Goal: Task Accomplishment & Management: Use online tool/utility

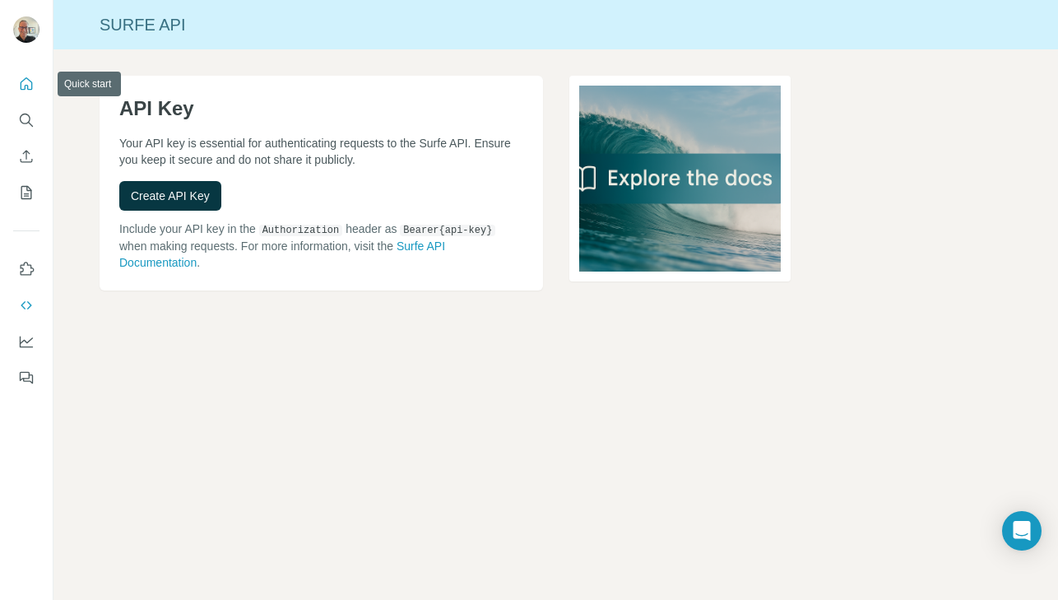
click at [30, 84] on icon "Quick start" at bounding box center [26, 84] width 16 height 16
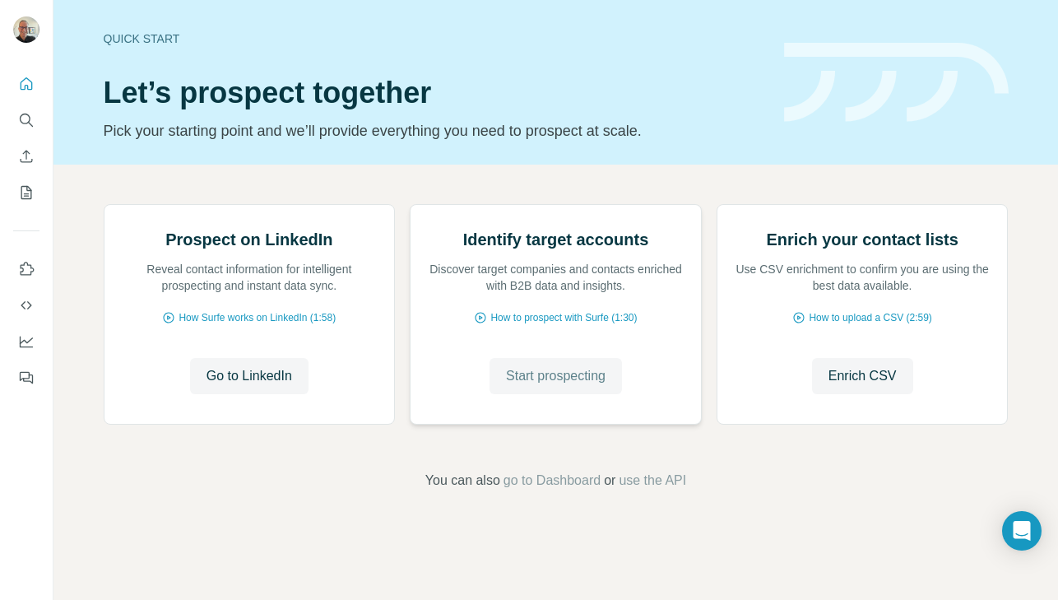
click at [529, 386] on span "Start prospecting" at bounding box center [556, 376] width 100 height 20
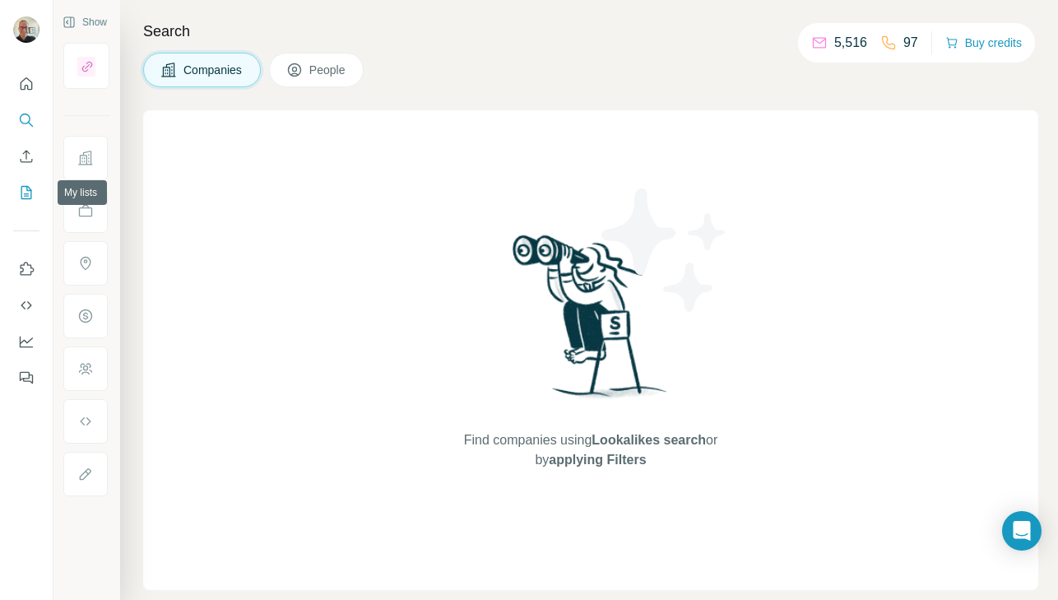
click at [25, 201] on button "My lists" at bounding box center [26, 193] width 26 height 30
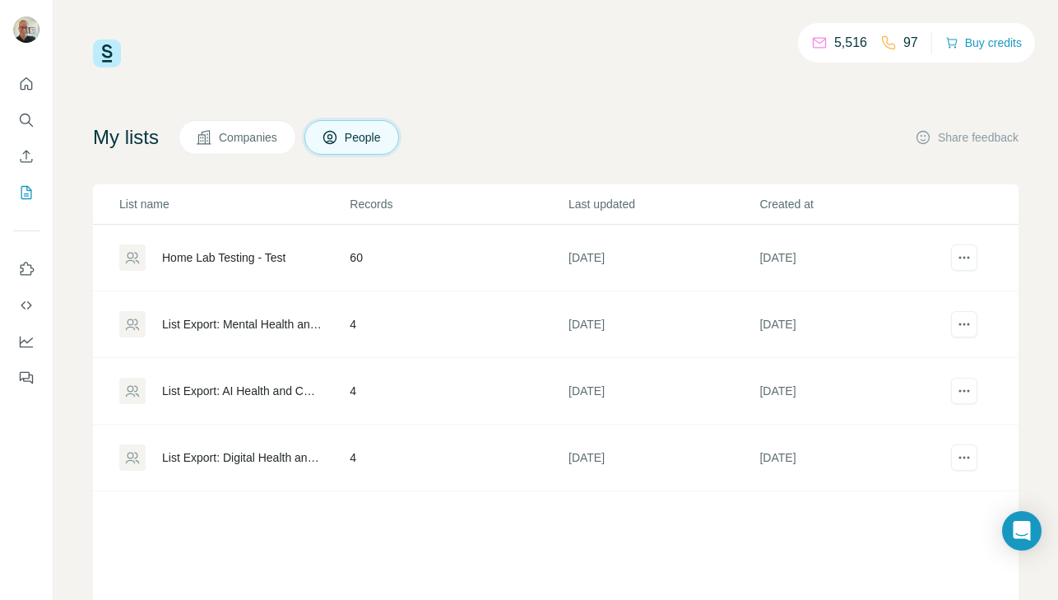
click at [174, 258] on div "Home Lab Testing - Test" at bounding box center [223, 257] width 123 height 16
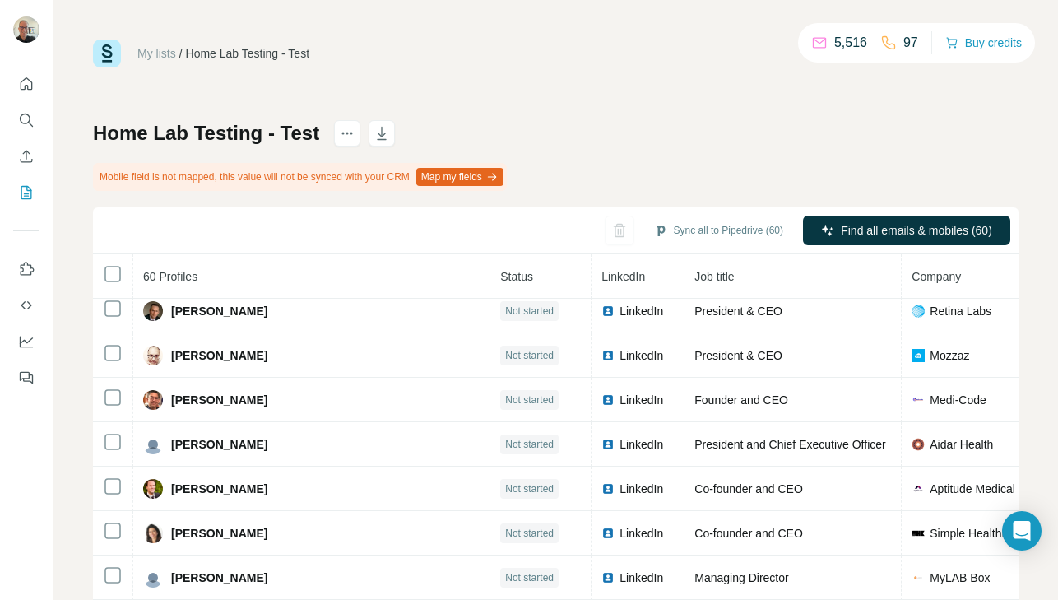
scroll to position [128, 0]
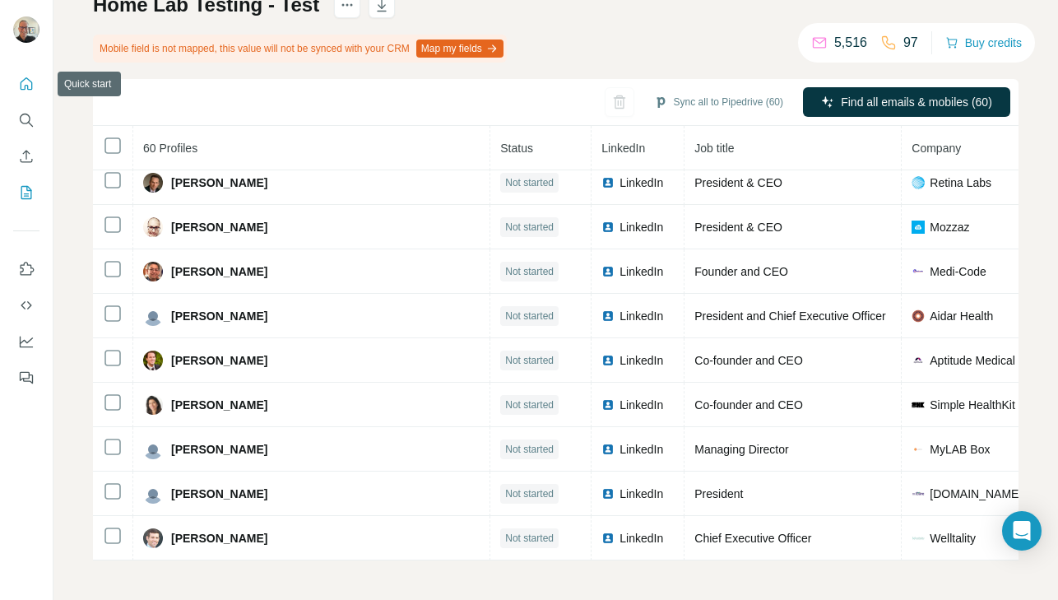
click at [28, 84] on icon "Quick start" at bounding box center [26, 84] width 16 height 16
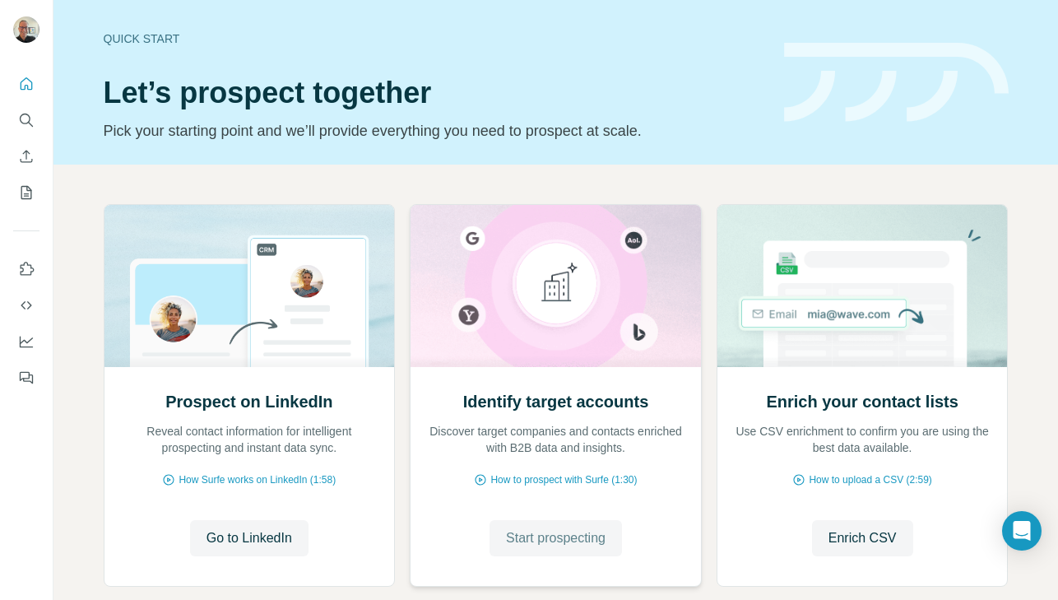
click at [529, 540] on span "Start prospecting" at bounding box center [556, 538] width 100 height 20
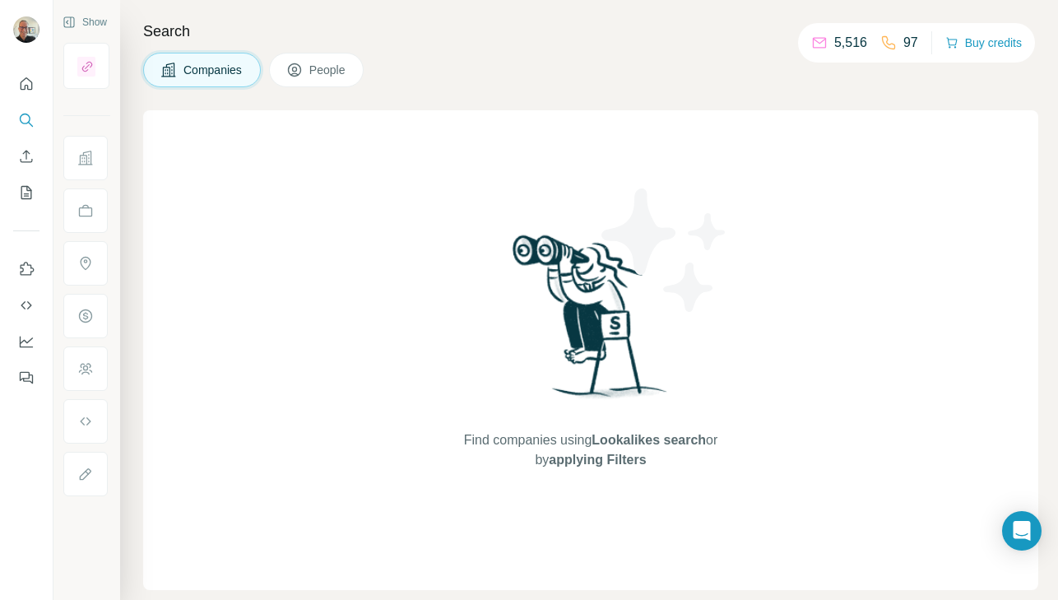
click at [327, 77] on span "People" at bounding box center [328, 70] width 38 height 16
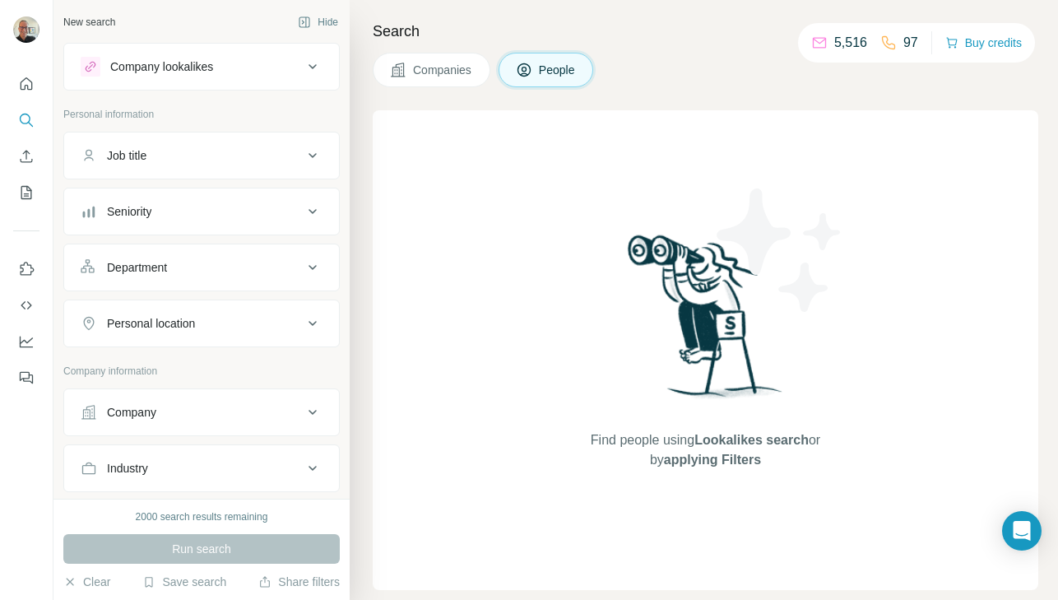
click at [208, 74] on div "Company lookalikes" at bounding box center [161, 66] width 103 height 16
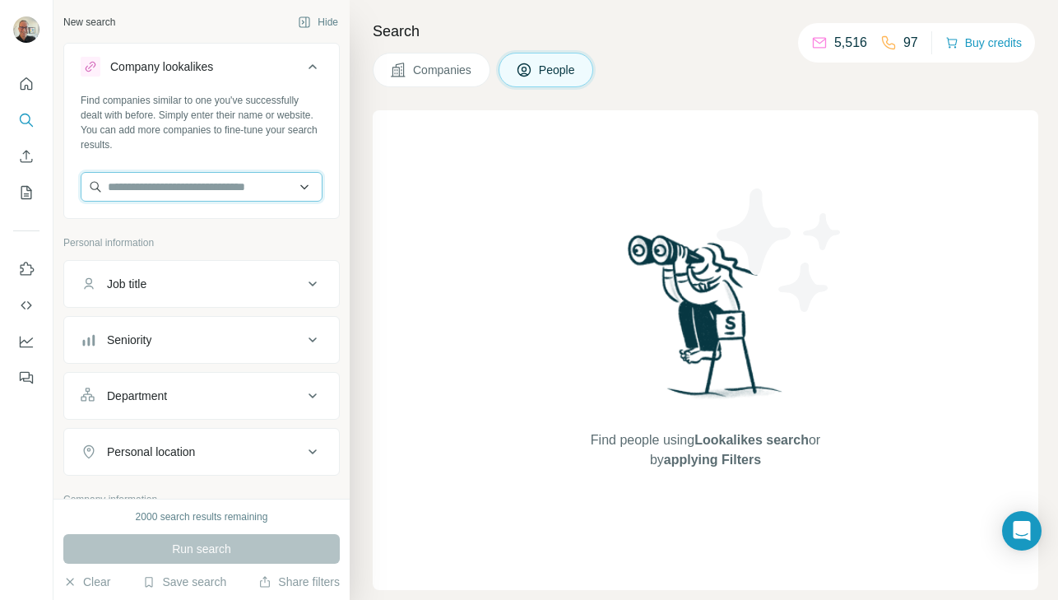
click at [151, 182] on input "text" at bounding box center [202, 187] width 242 height 30
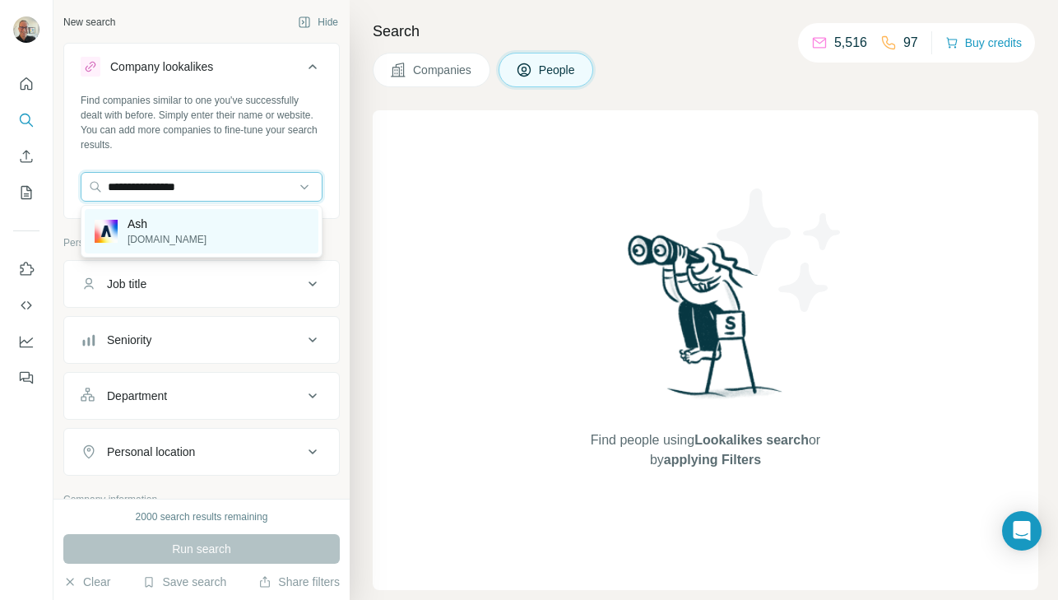
type input "**********"
click at [170, 227] on p "Ash" at bounding box center [167, 224] width 79 height 16
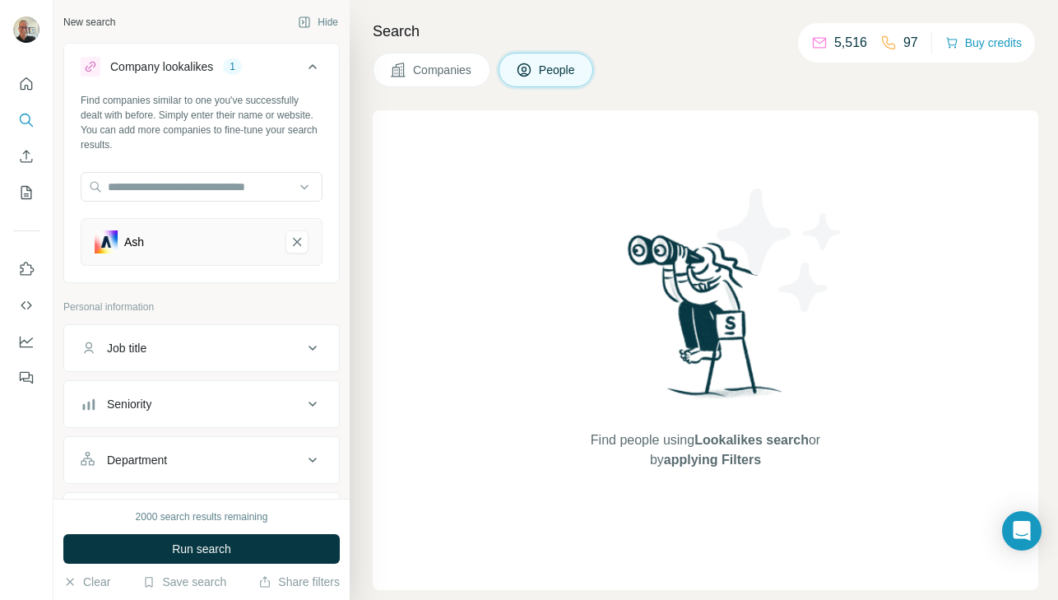
click at [178, 351] on div "Job title" at bounding box center [192, 348] width 222 height 16
click at [160, 392] on input "text" at bounding box center [185, 389] width 209 height 30
type input "***"
type input "*********"
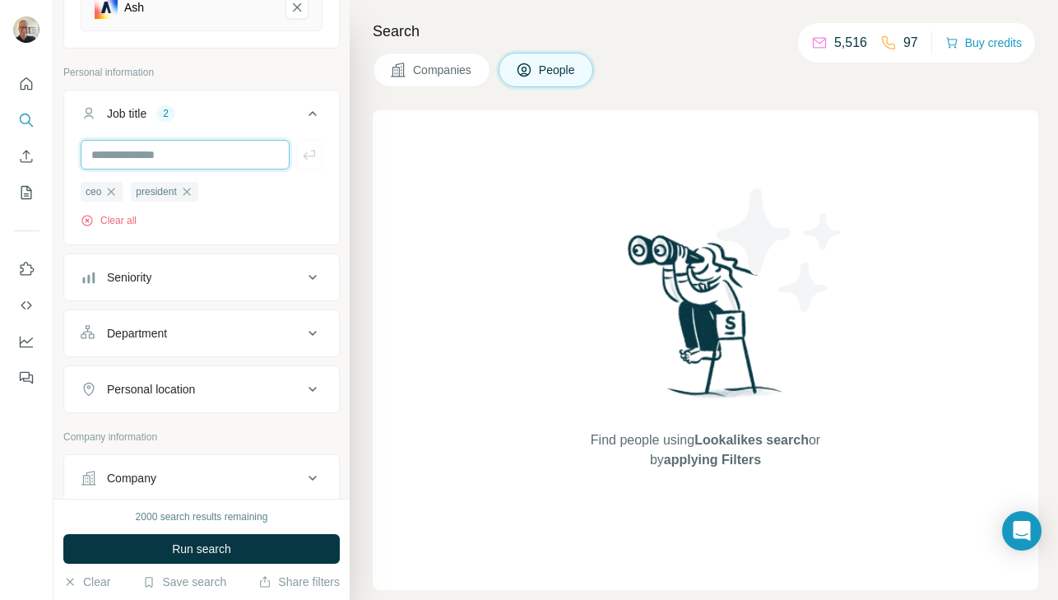
scroll to position [318, 0]
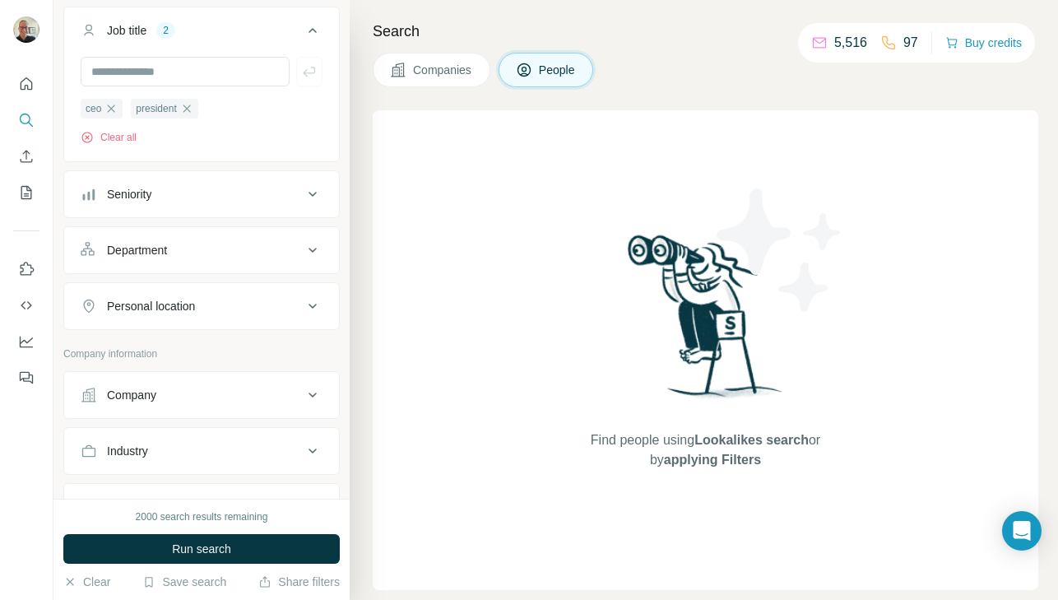
click at [209, 190] on div "Seniority" at bounding box center [192, 194] width 222 height 16
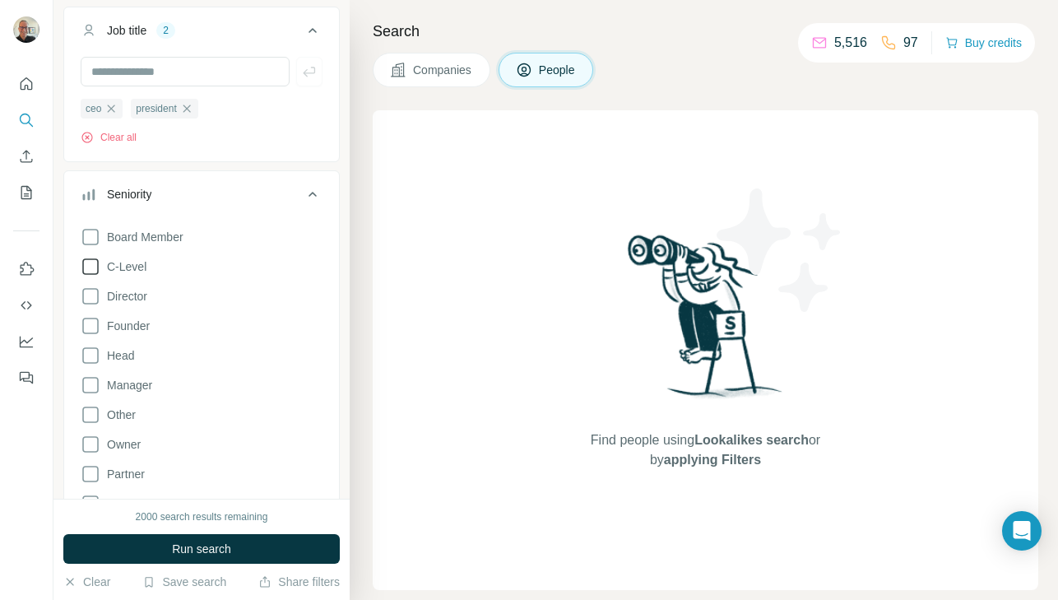
click at [91, 271] on icon at bounding box center [91, 267] width 20 height 20
click at [92, 327] on icon at bounding box center [91, 326] width 20 height 20
click at [93, 445] on icon at bounding box center [91, 444] width 20 height 20
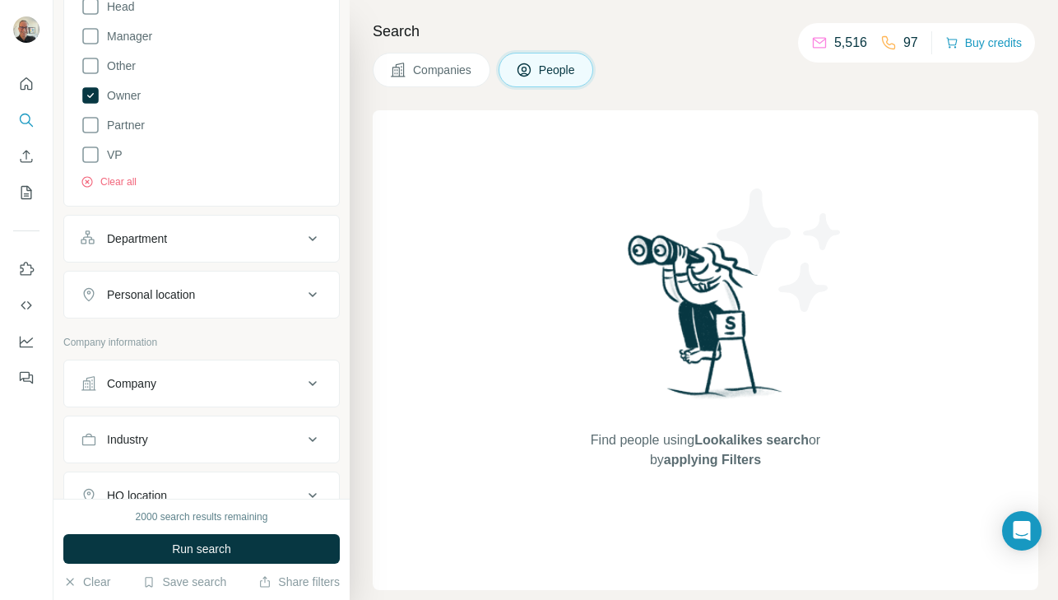
scroll to position [671, 0]
click at [211, 297] on div "Personal location" at bounding box center [192, 289] width 222 height 16
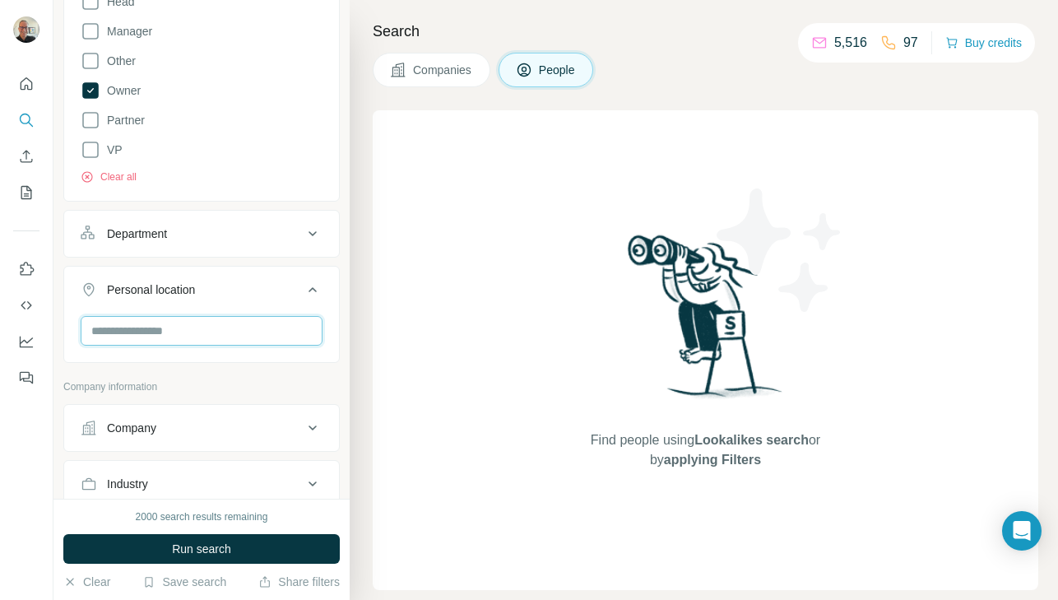
click at [197, 332] on input "text" at bounding box center [202, 331] width 242 height 30
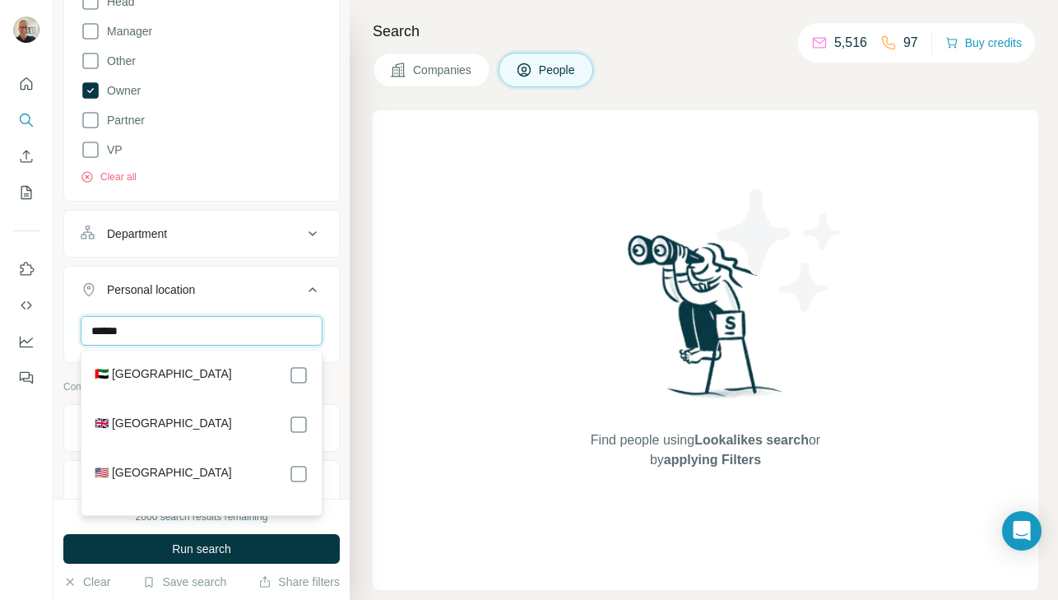
type input "******"
click at [190, 475] on div "🇺🇸 [GEOGRAPHIC_DATA]" at bounding box center [202, 474] width 214 height 20
click at [335, 373] on div "****** [GEOGRAPHIC_DATA] Clear all" at bounding box center [201, 366] width 275 height 101
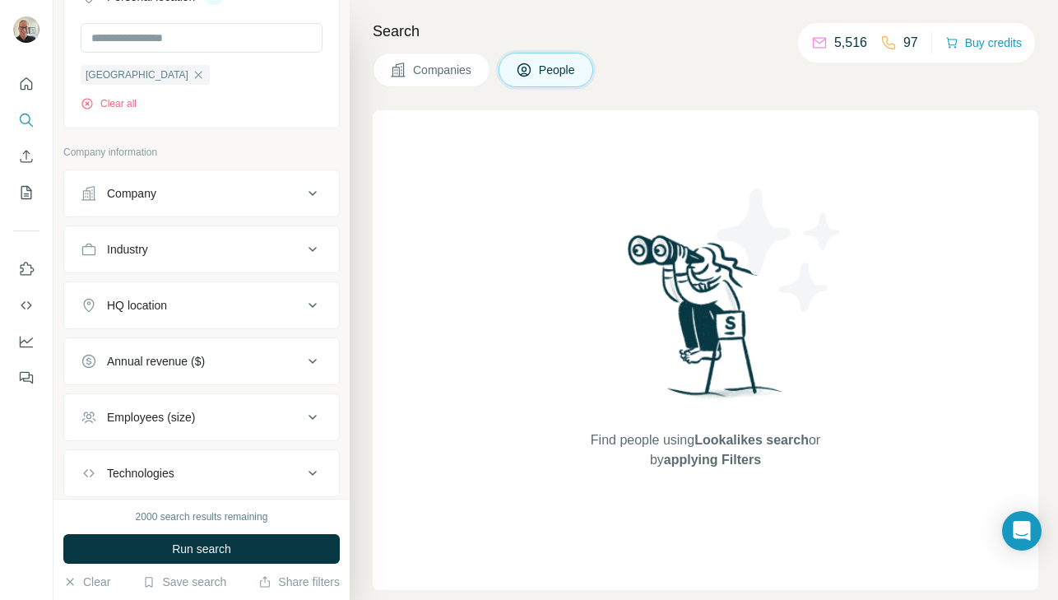
scroll to position [965, 0]
click at [230, 360] on div "Annual revenue ($)" at bounding box center [192, 360] width 222 height 16
click at [95, 426] on icon at bounding box center [91, 427] width 20 height 20
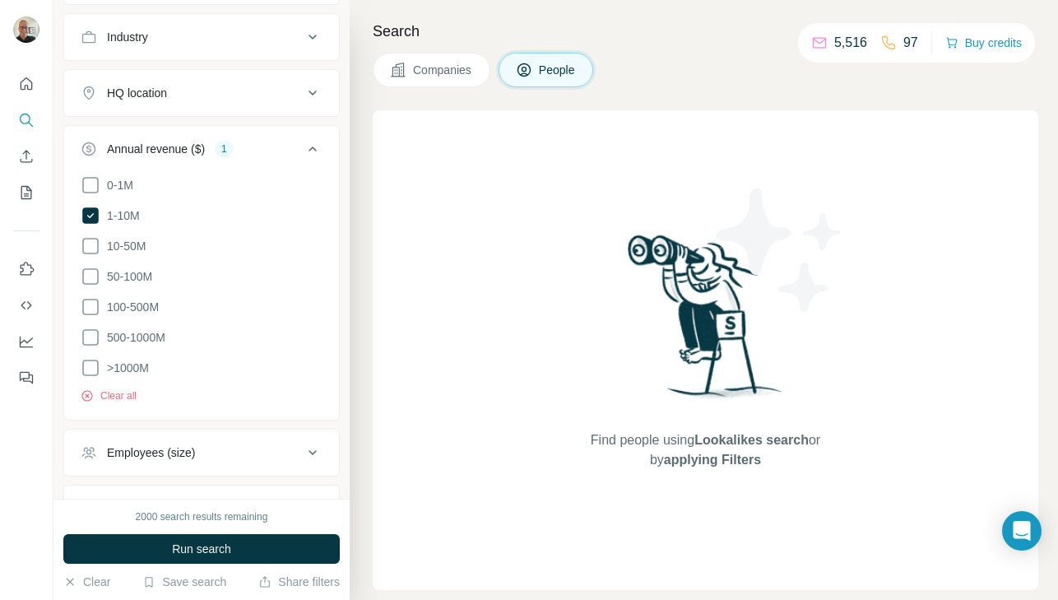
scroll to position [1179, 0]
click at [232, 101] on button "HQ location" at bounding box center [201, 90] width 275 height 39
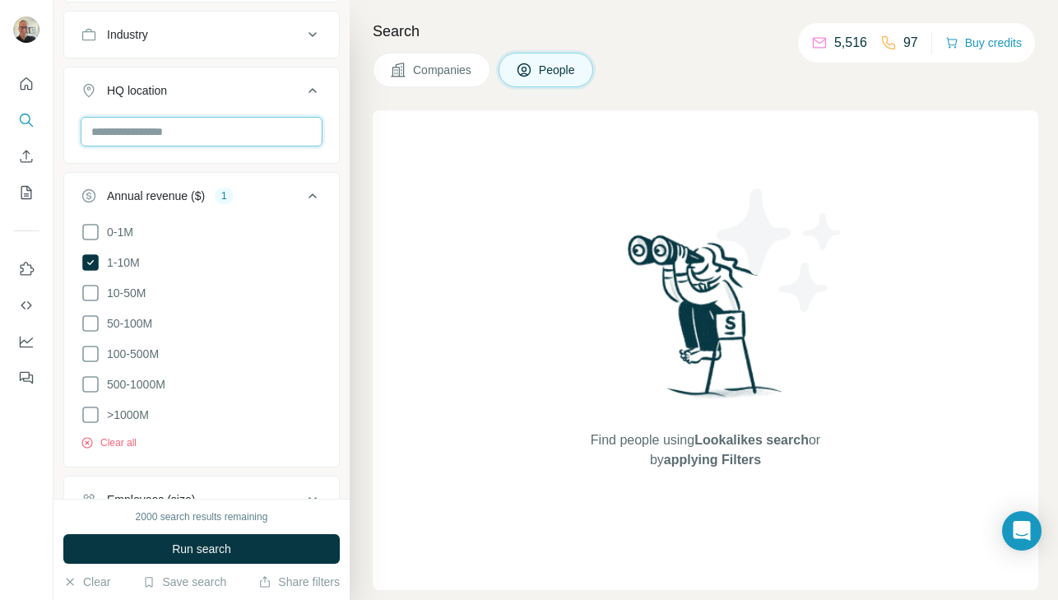
click at [211, 139] on input "text" at bounding box center [202, 132] width 242 height 30
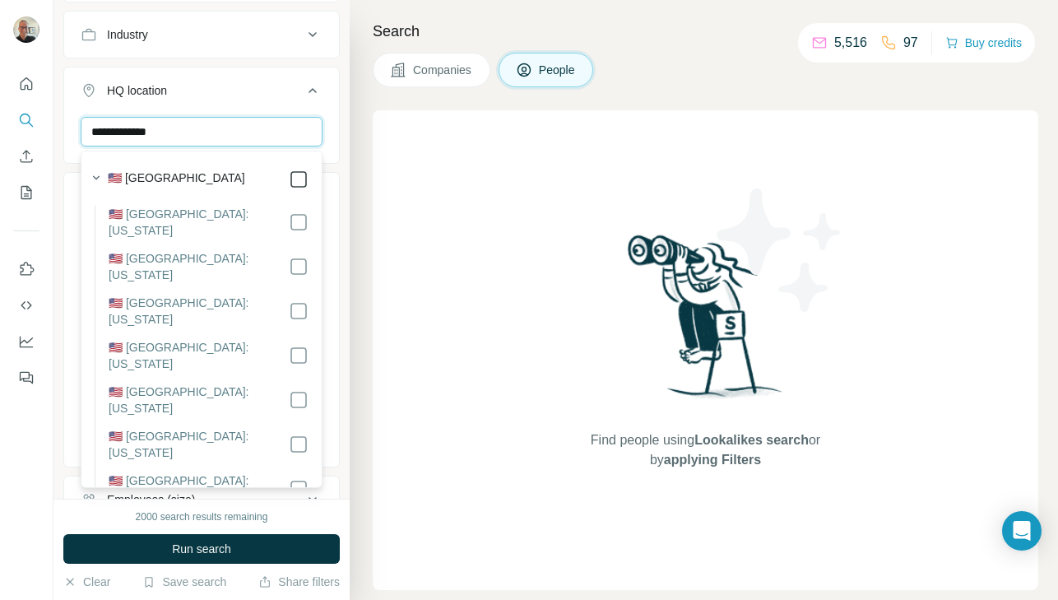
type input "**********"
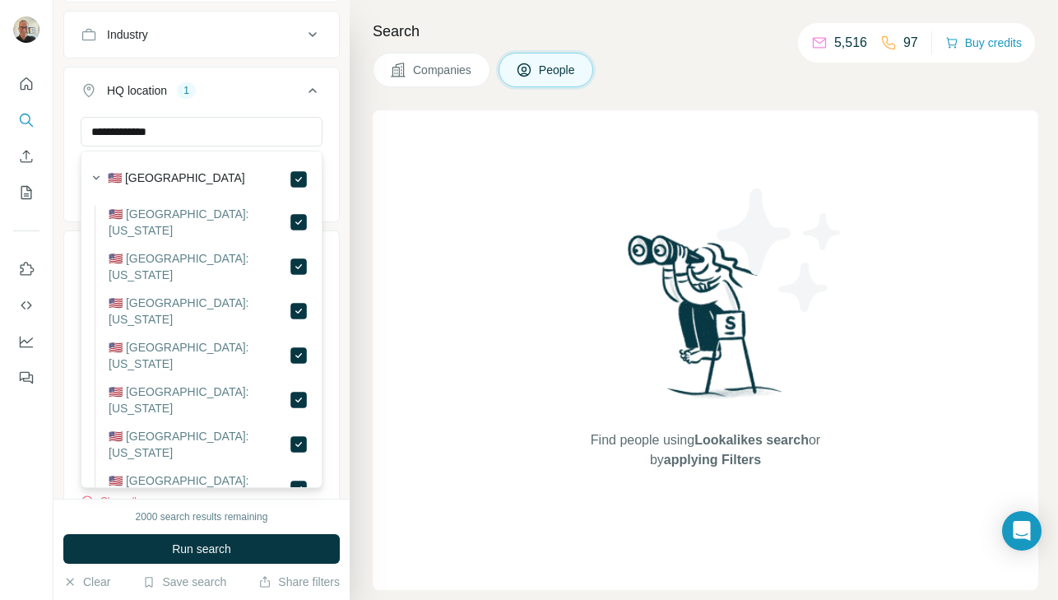
click at [338, 159] on div "**********" at bounding box center [201, 167] width 275 height 101
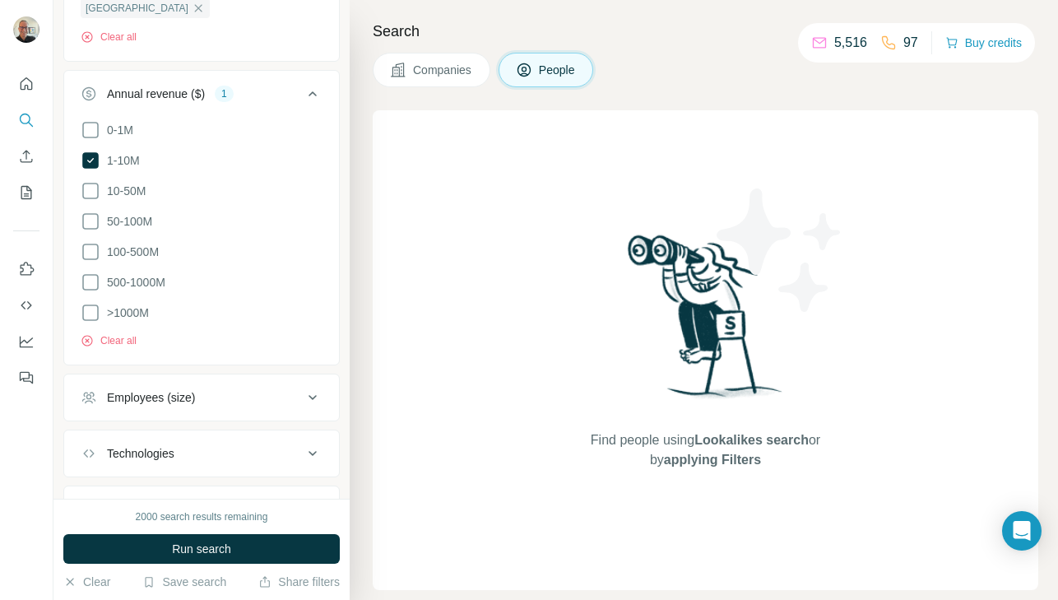
scroll to position [1419, 0]
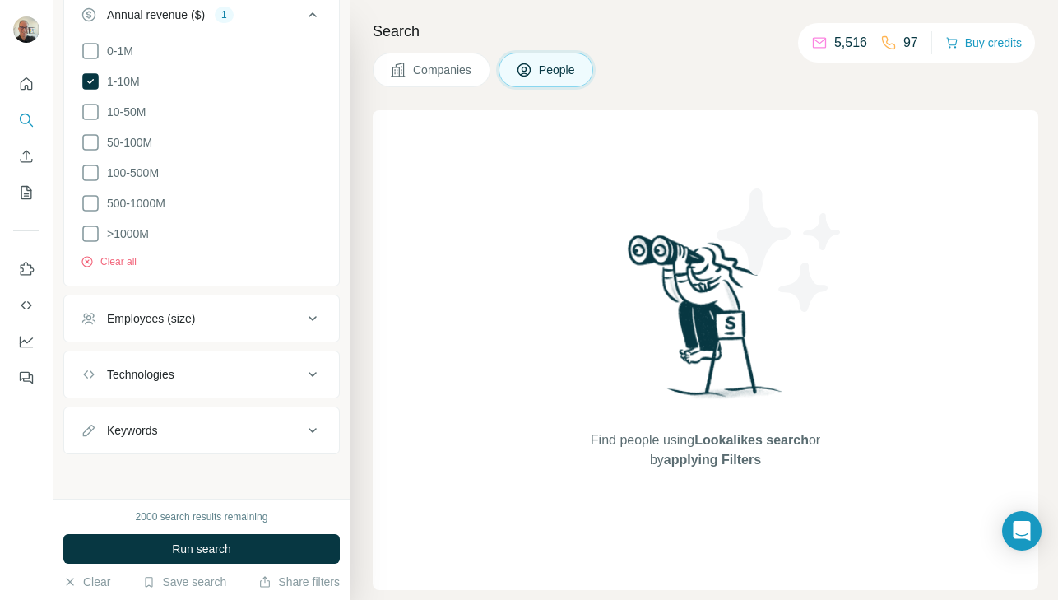
click at [247, 313] on div "Employees (size)" at bounding box center [192, 318] width 222 height 16
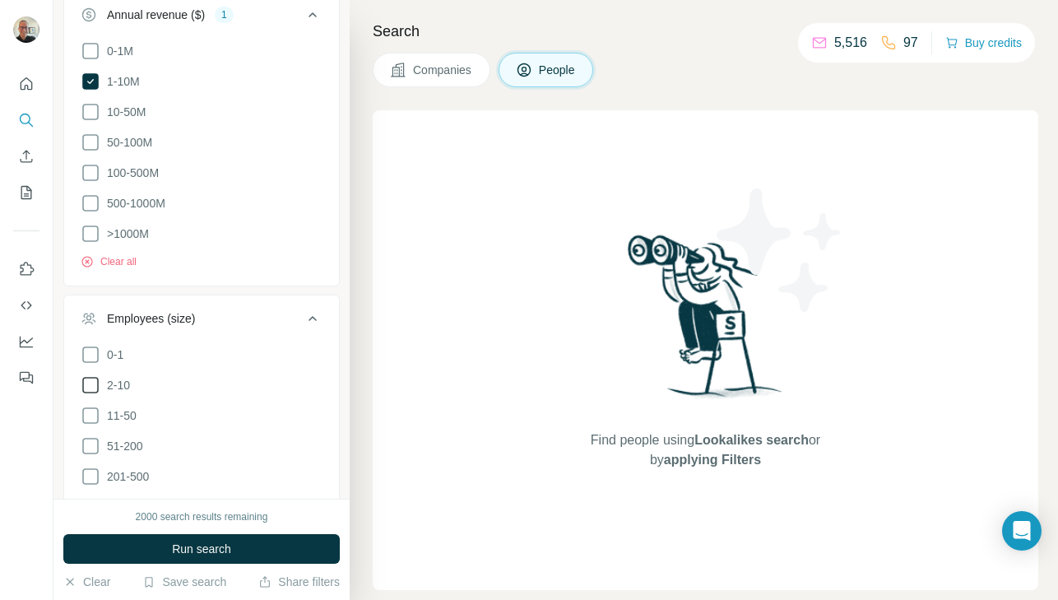
click at [95, 382] on icon at bounding box center [91, 385] width 20 height 20
click at [91, 416] on icon at bounding box center [91, 416] width 20 height 20
click at [91, 443] on icon at bounding box center [91, 446] width 20 height 20
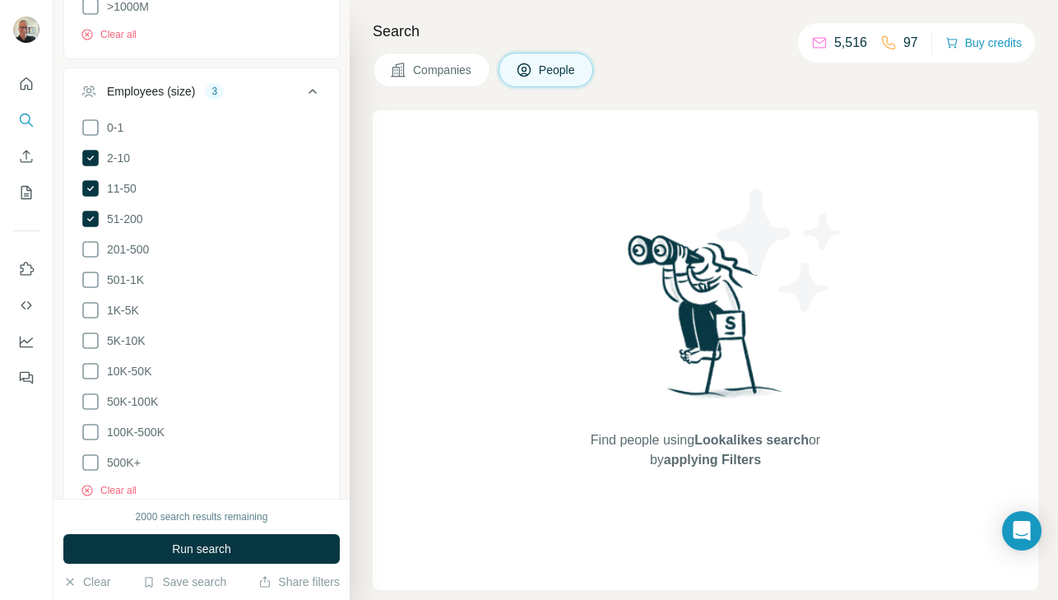
scroll to position [1814, 0]
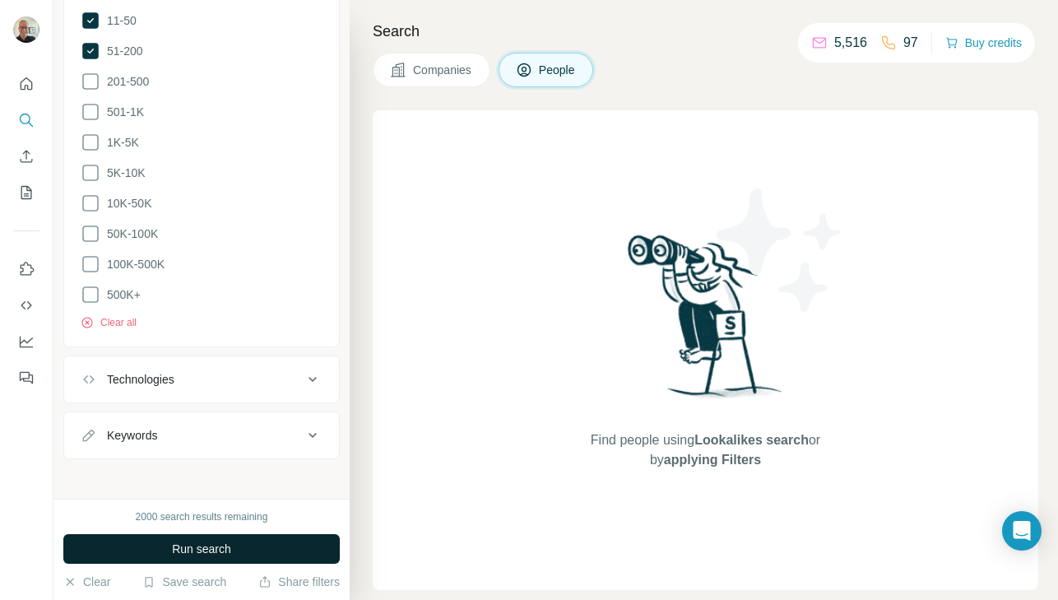
click at [190, 550] on span "Run search" at bounding box center [201, 549] width 59 height 16
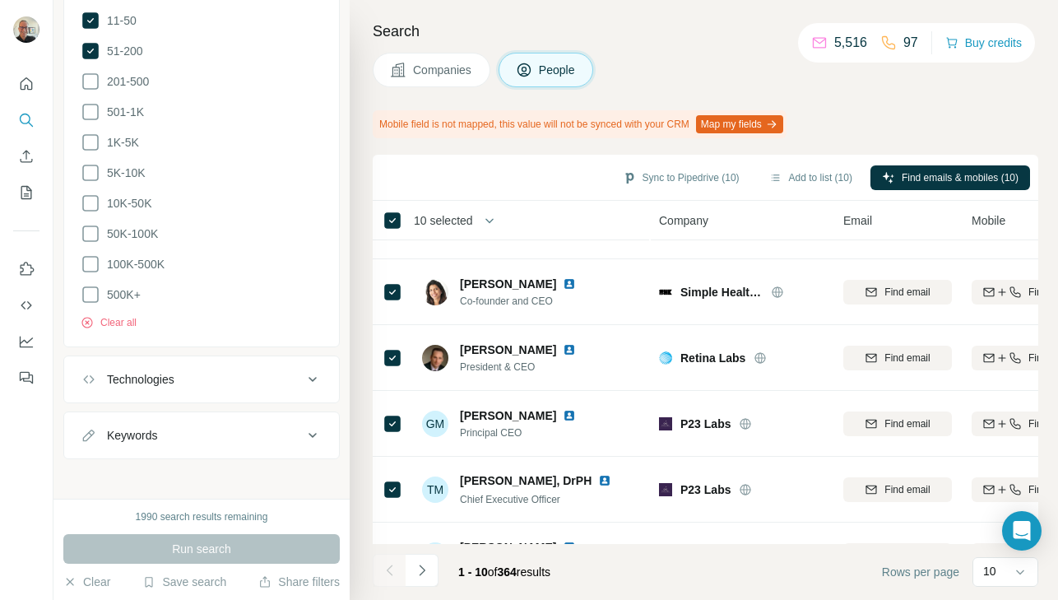
scroll to position [355, 0]
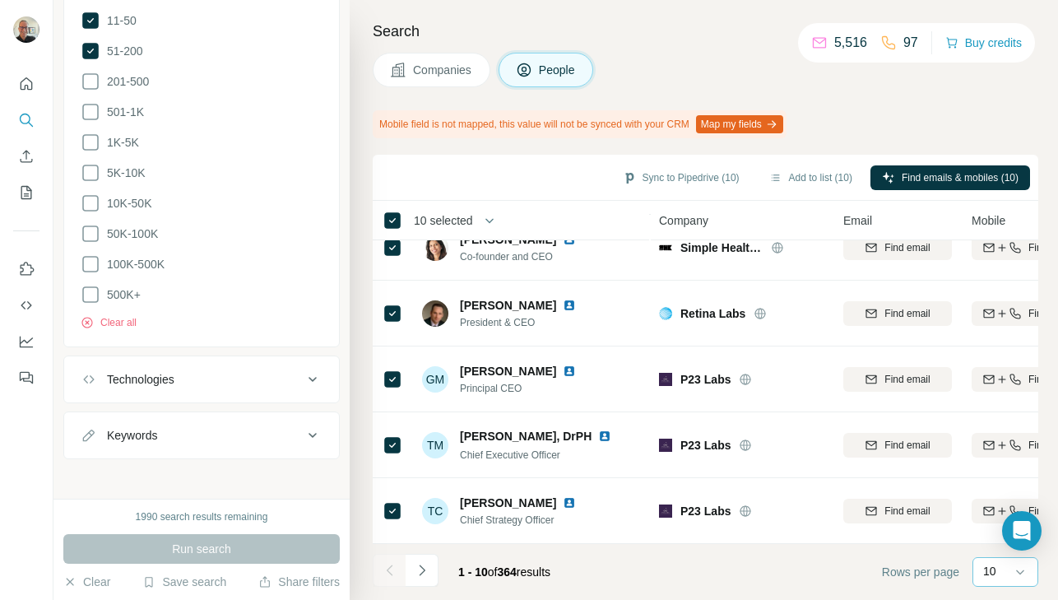
click at [996, 574] on div "10" at bounding box center [1003, 571] width 41 height 16
click at [989, 444] on p "60" at bounding box center [993, 446] width 13 height 16
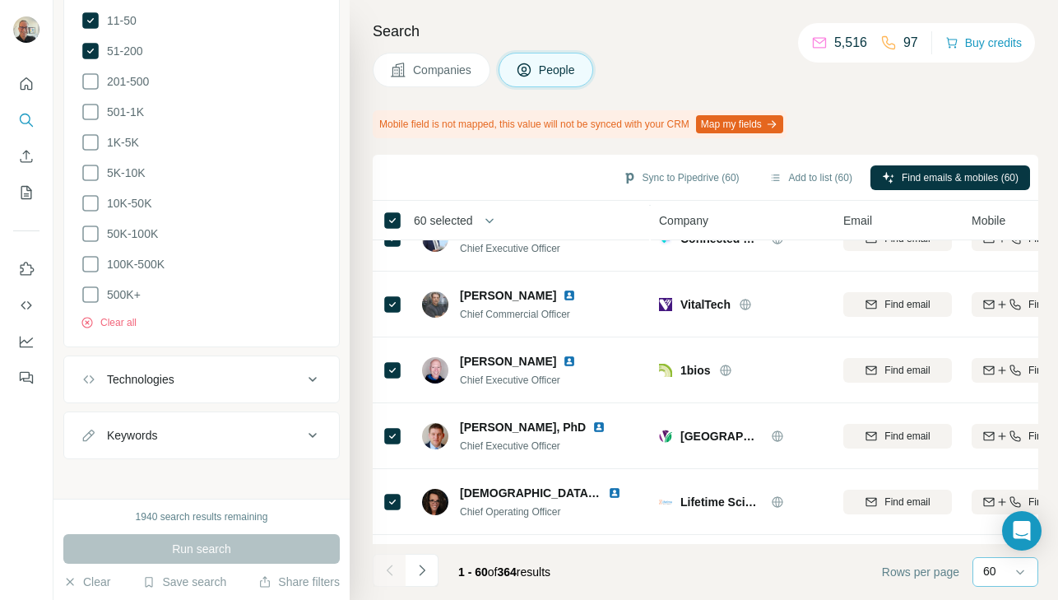
scroll to position [3263, 0]
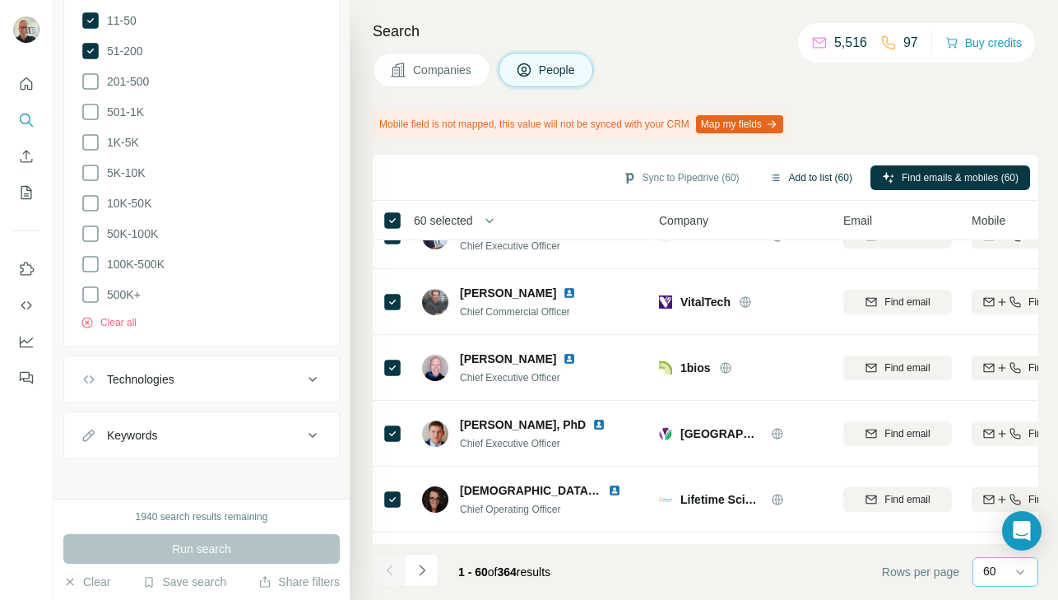
click at [787, 180] on button "Add to list (60)" at bounding box center [811, 177] width 106 height 25
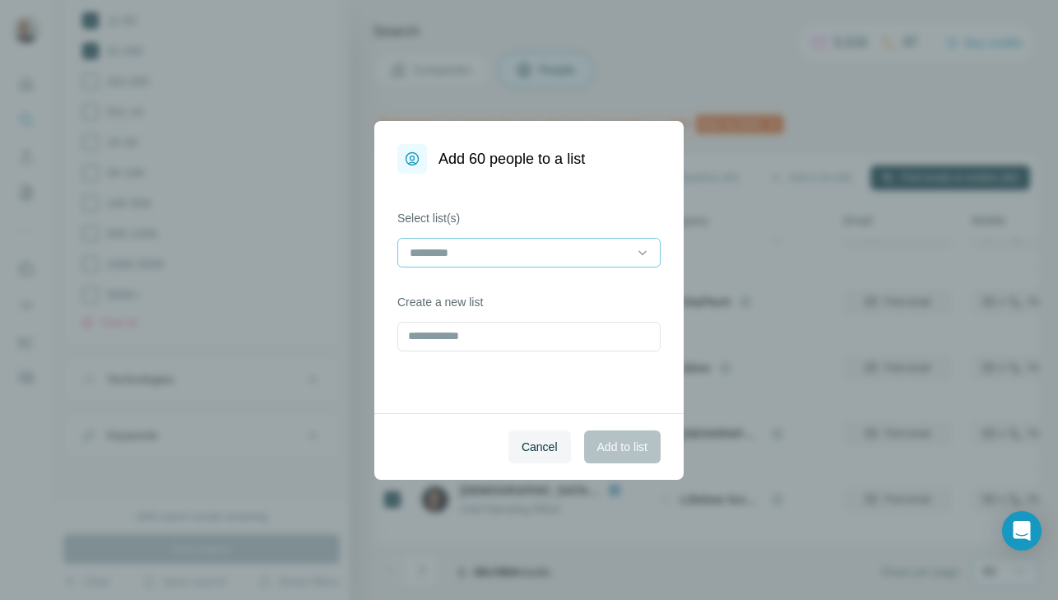
click at [599, 255] on input at bounding box center [519, 253] width 222 height 18
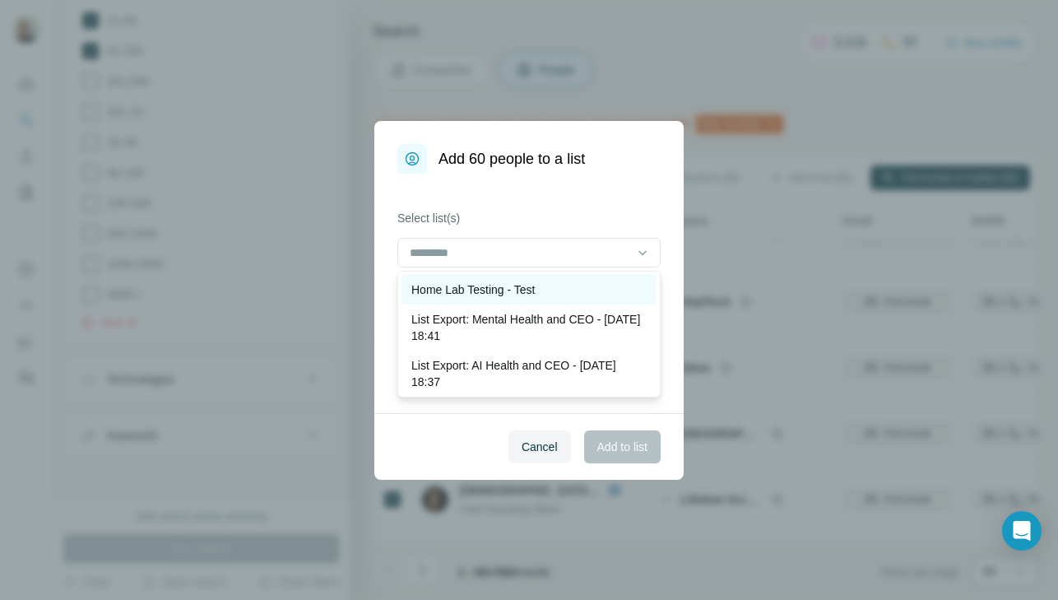
click at [554, 286] on div "Home Lab Testing - Test" at bounding box center [528, 289] width 235 height 16
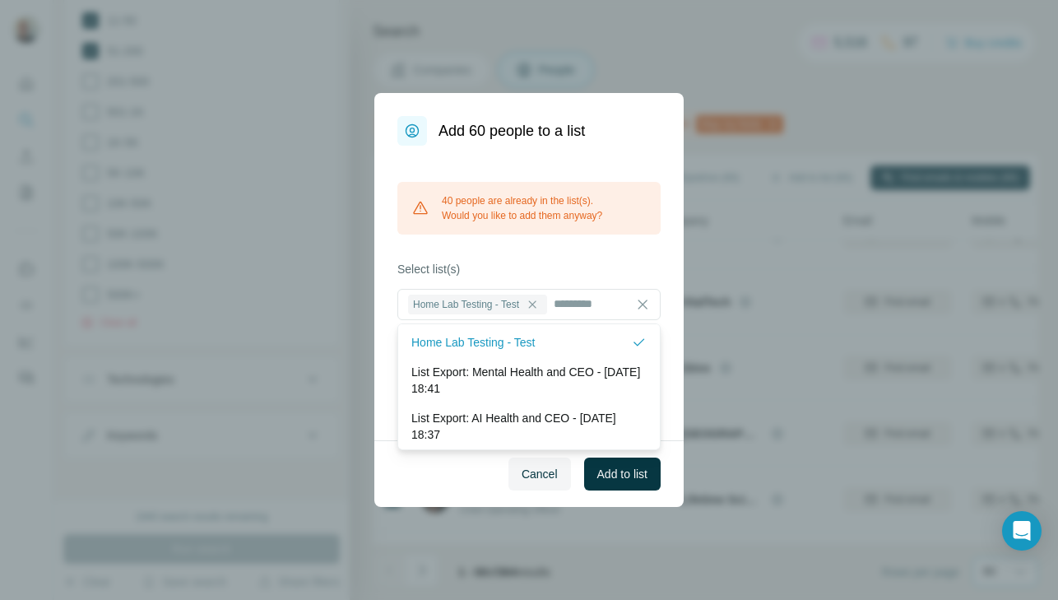
click at [678, 430] on div "40 people are already in the list(s). Would you like to add them anyway? Select…" at bounding box center [528, 293] width 309 height 295
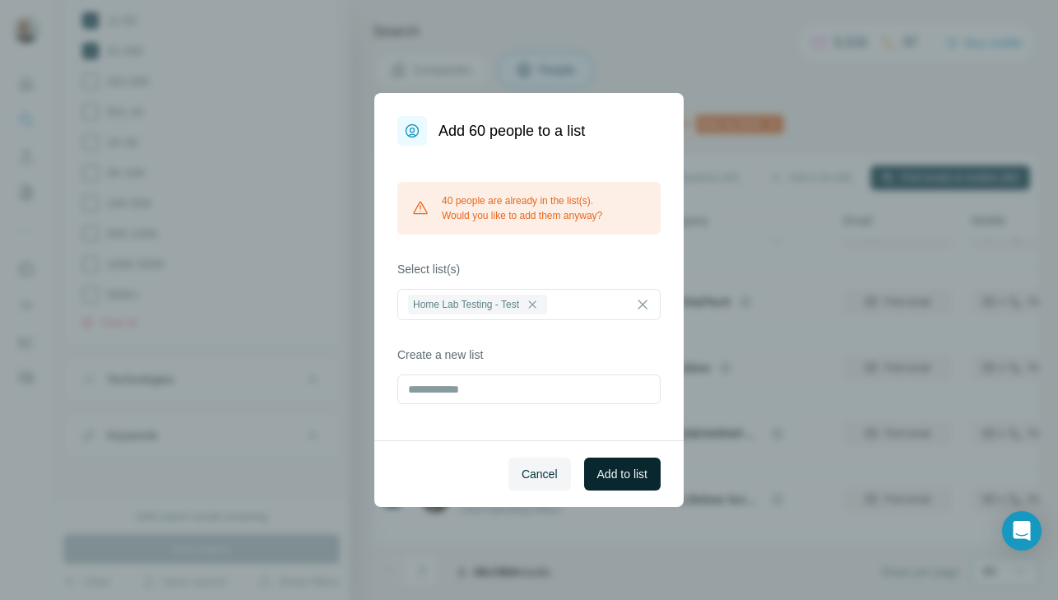
click at [621, 476] on span "Add to list" at bounding box center [622, 474] width 50 height 16
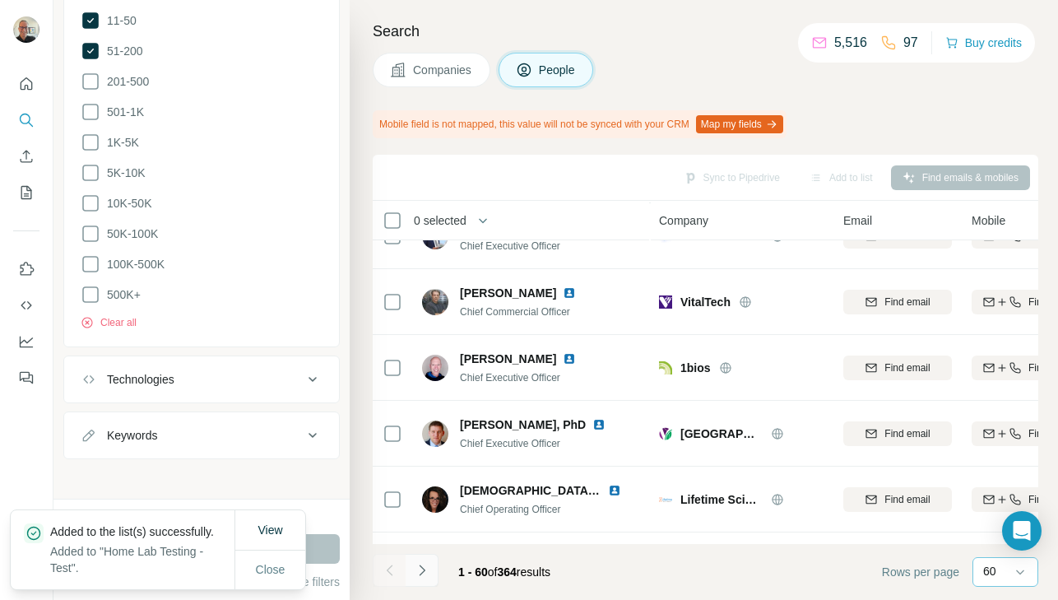
click at [438, 569] on button "Navigate to next page" at bounding box center [422, 570] width 33 height 33
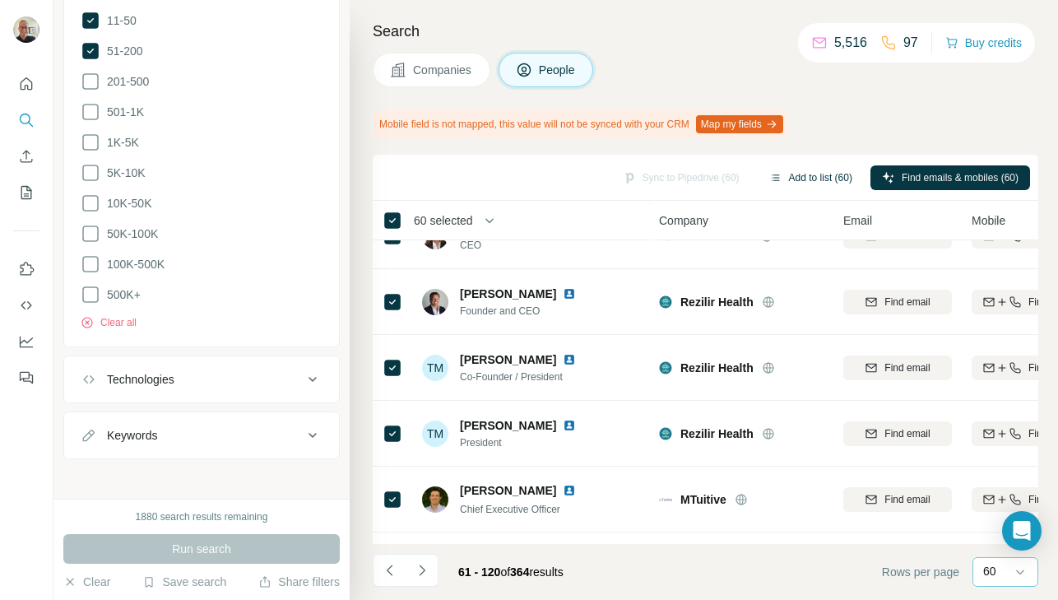
click at [810, 181] on button "Add to list (60)" at bounding box center [811, 177] width 106 height 25
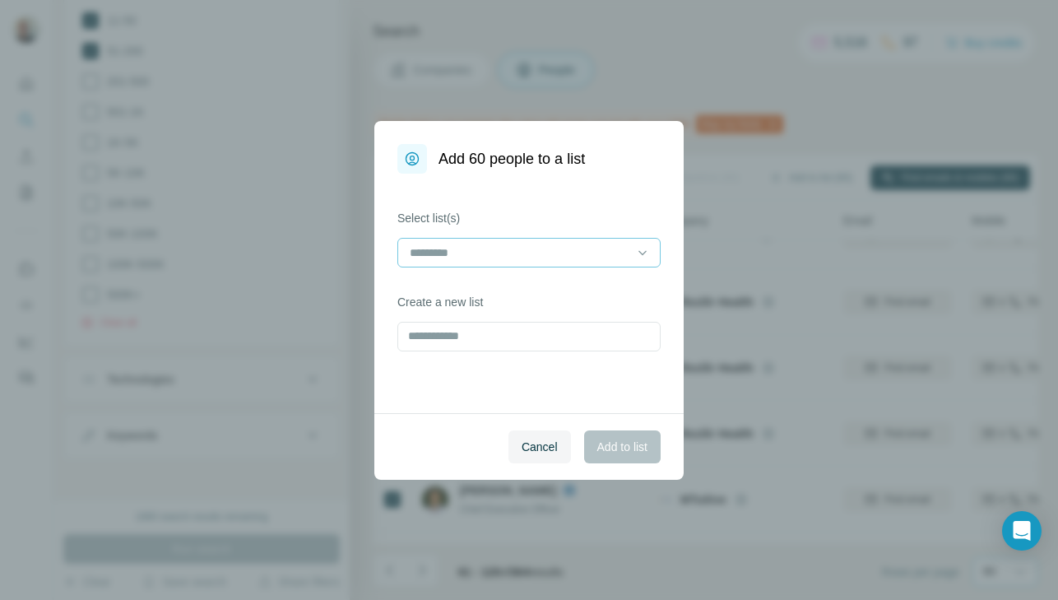
click at [617, 249] on input at bounding box center [519, 253] width 222 height 18
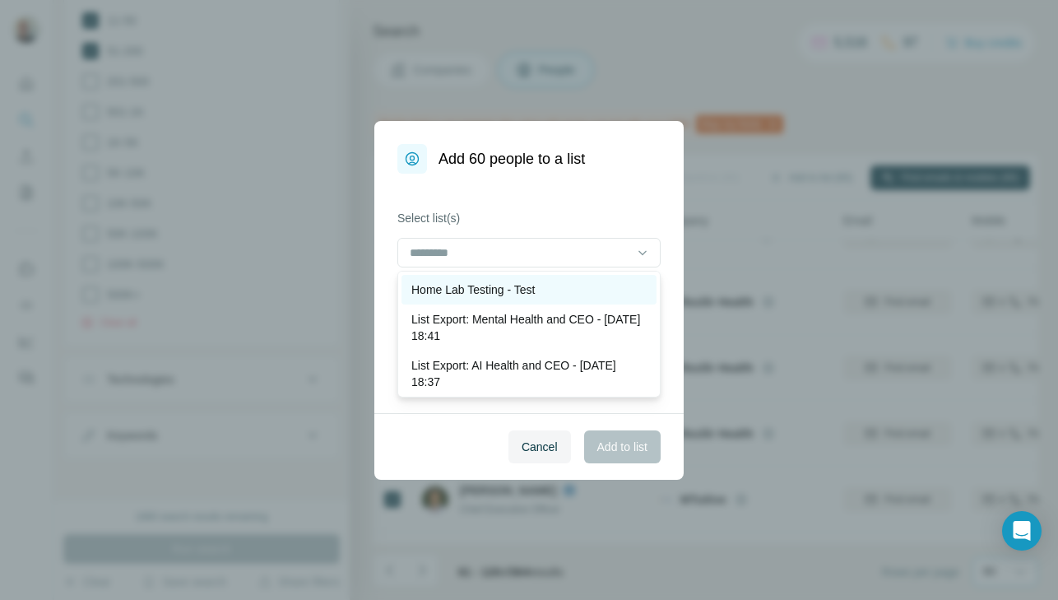
click at [560, 289] on div "Home Lab Testing - Test" at bounding box center [528, 289] width 235 height 16
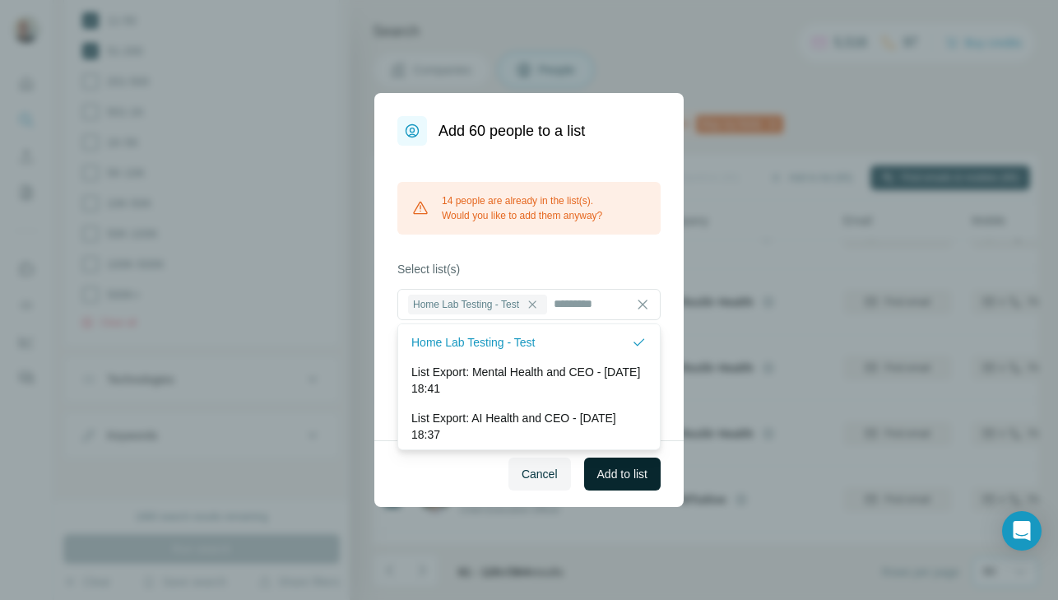
click at [611, 475] on span "Add to list" at bounding box center [622, 474] width 50 height 16
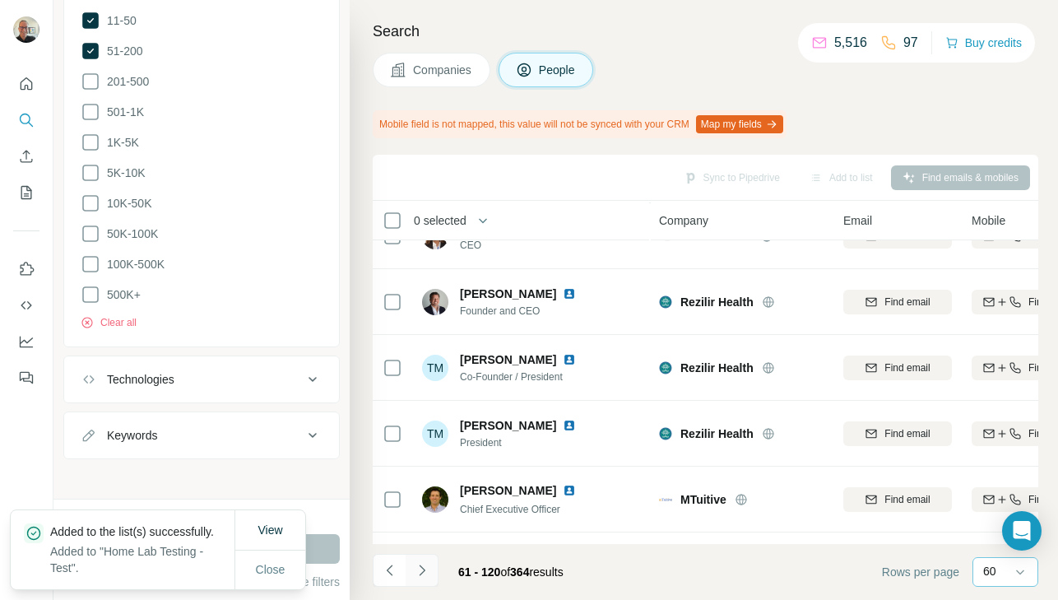
click at [425, 569] on icon "Navigate to next page" at bounding box center [422, 569] width 6 height 11
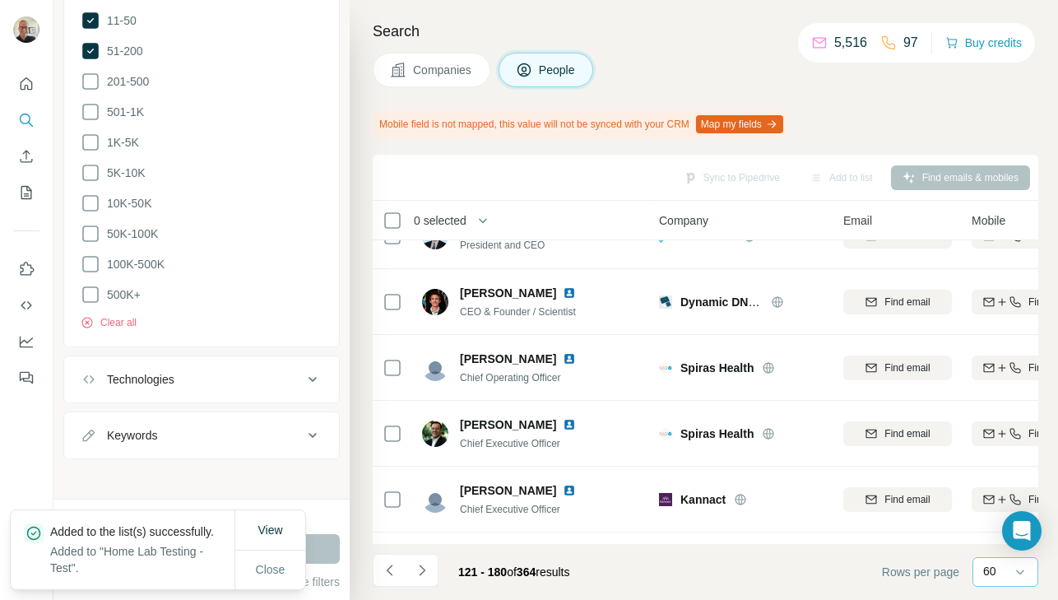
click at [835, 180] on div "Add to list" at bounding box center [841, 177] width 86 height 25
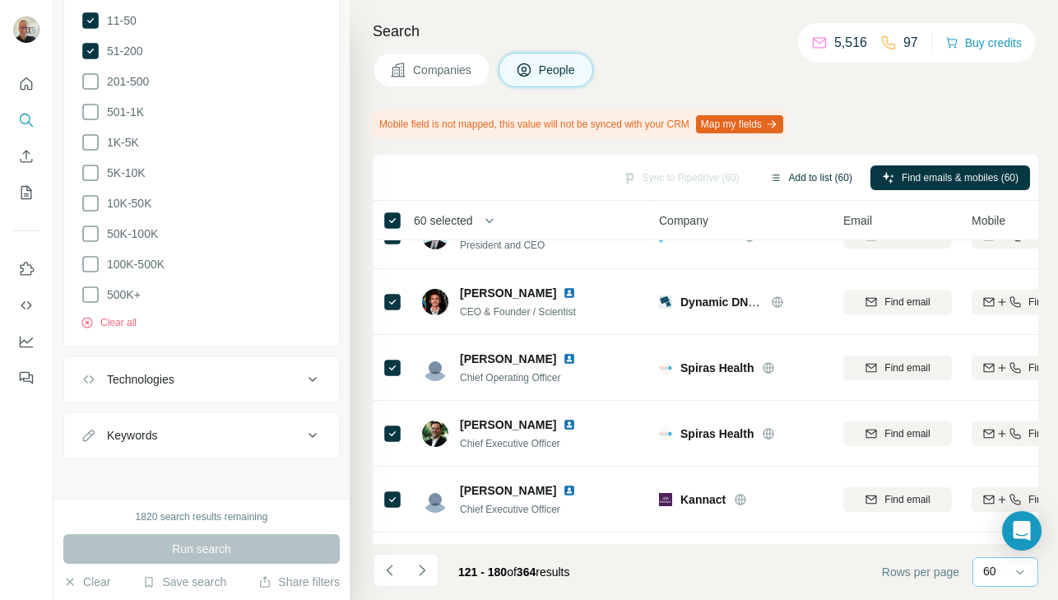
click at [818, 179] on button "Add to list (60)" at bounding box center [811, 177] width 106 height 25
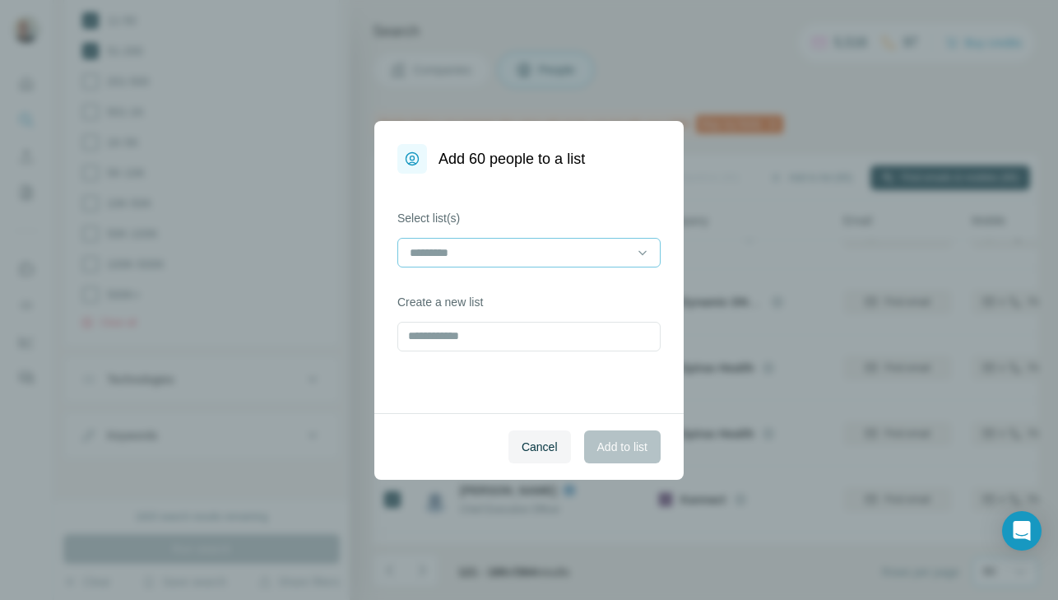
click at [607, 257] on input at bounding box center [519, 253] width 222 height 18
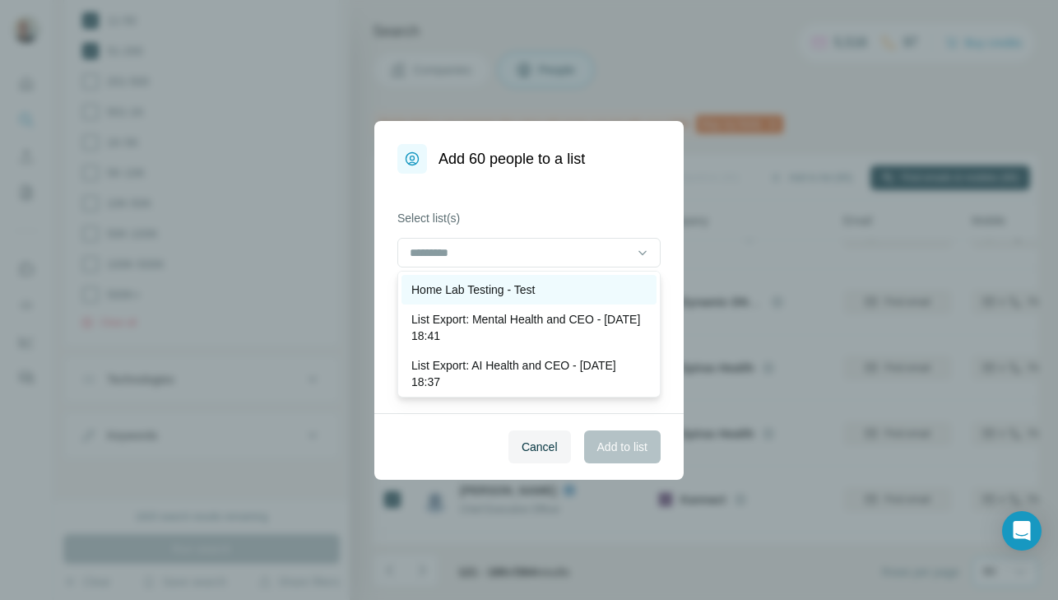
click at [547, 291] on div "Home Lab Testing - Test" at bounding box center [528, 289] width 235 height 16
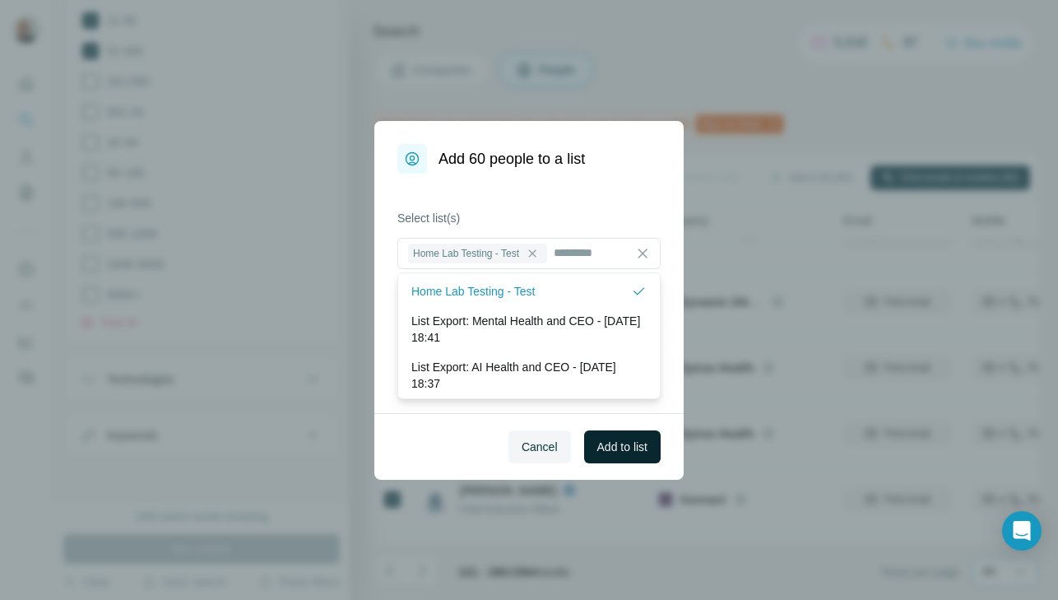
click at [620, 448] on span "Add to list" at bounding box center [622, 447] width 50 height 16
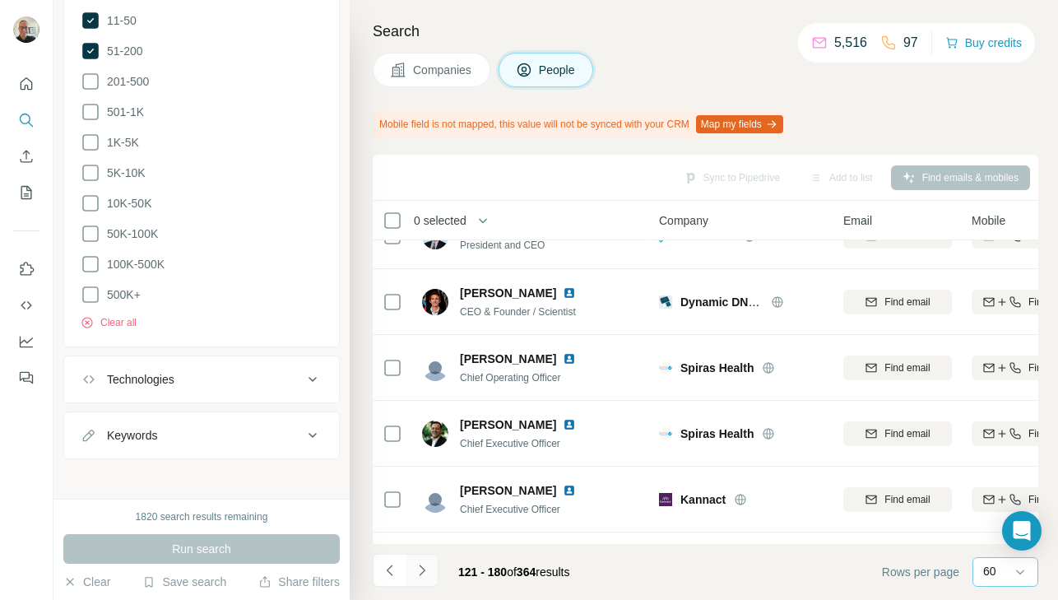
click at [423, 568] on icon "Navigate to next page" at bounding box center [422, 569] width 6 height 11
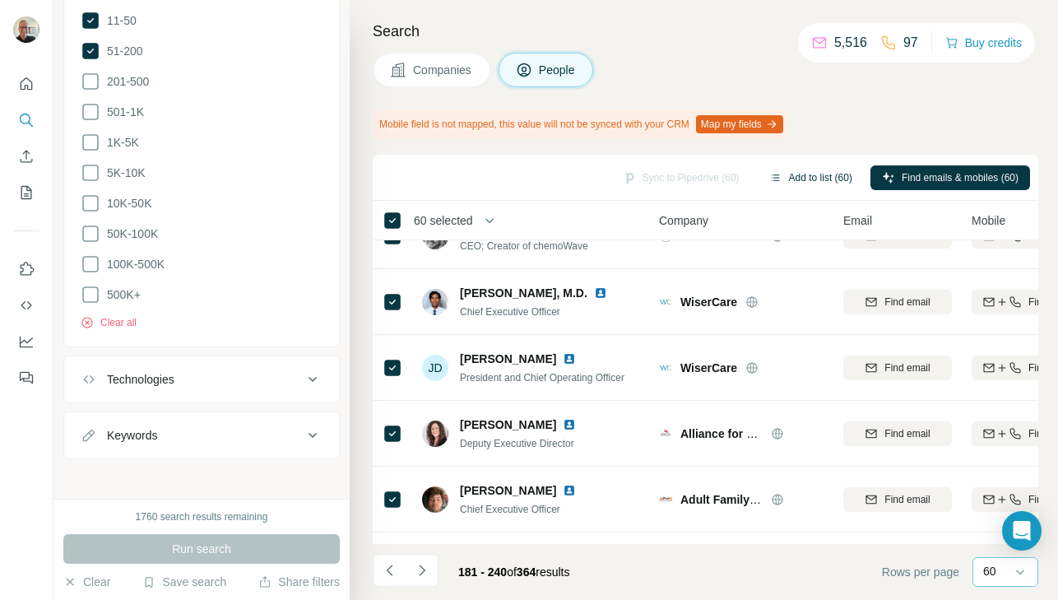
click at [789, 179] on button "Add to list (60)" at bounding box center [811, 177] width 106 height 25
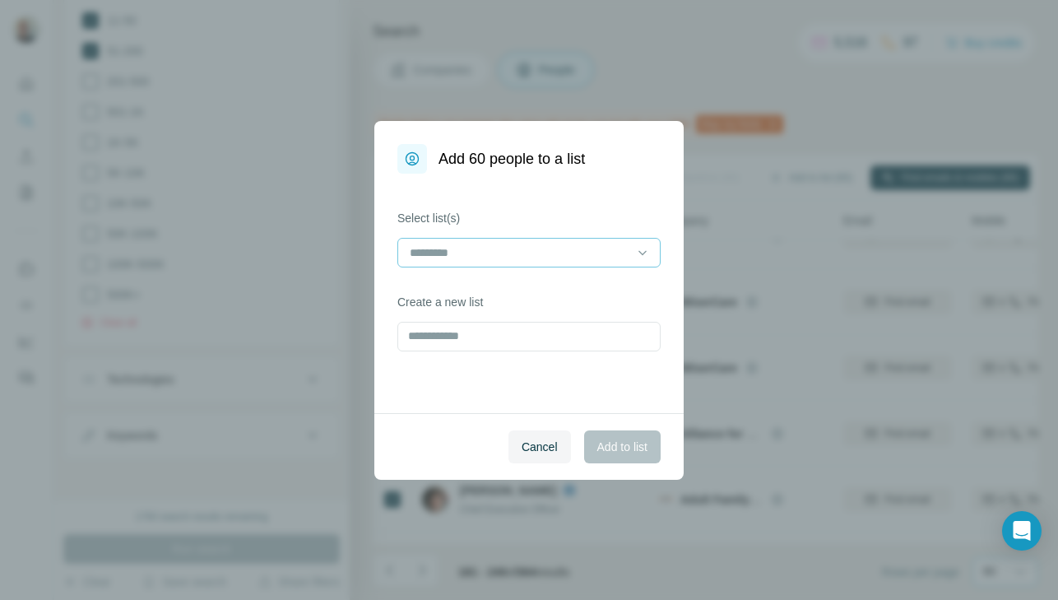
click at [606, 260] on input at bounding box center [519, 253] width 222 height 18
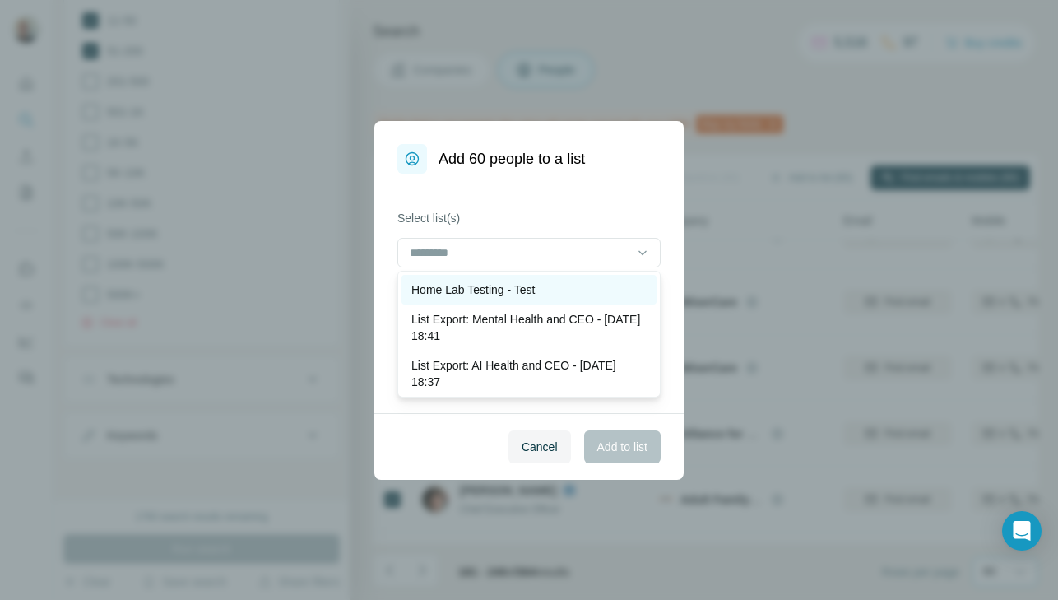
click at [548, 290] on div "Home Lab Testing - Test" at bounding box center [528, 289] width 235 height 16
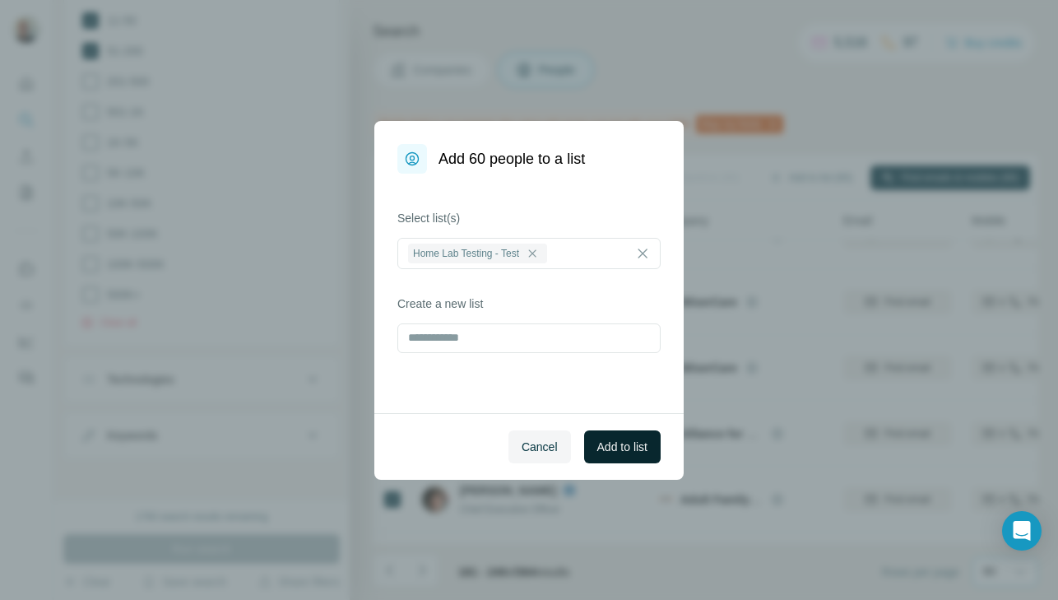
click at [612, 448] on span "Add to list" at bounding box center [622, 447] width 50 height 16
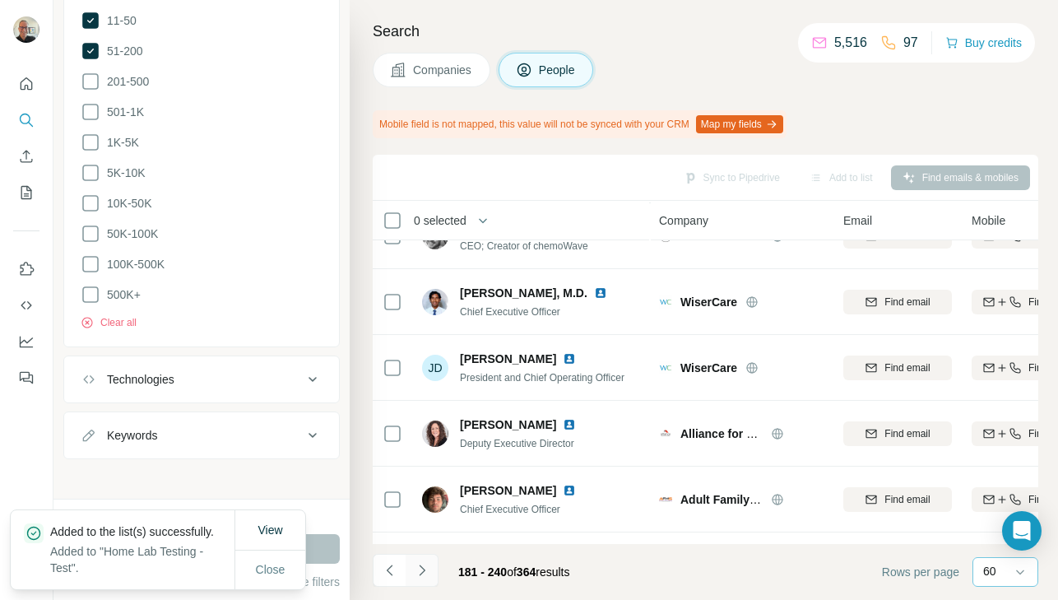
click at [420, 569] on icon "Navigate to next page" at bounding box center [422, 570] width 16 height 16
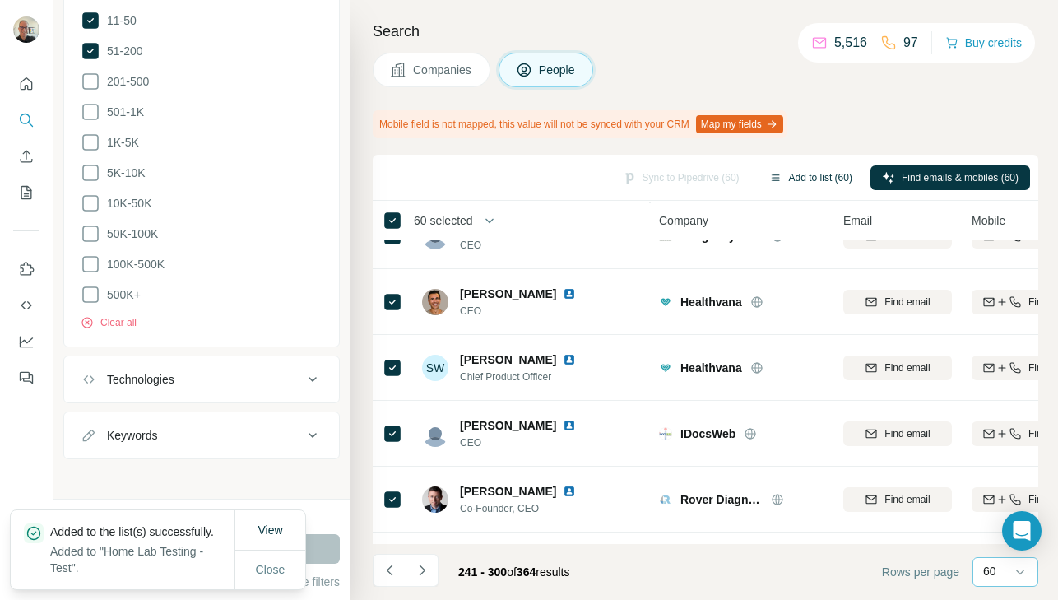
click at [795, 179] on button "Add to list (60)" at bounding box center [811, 177] width 106 height 25
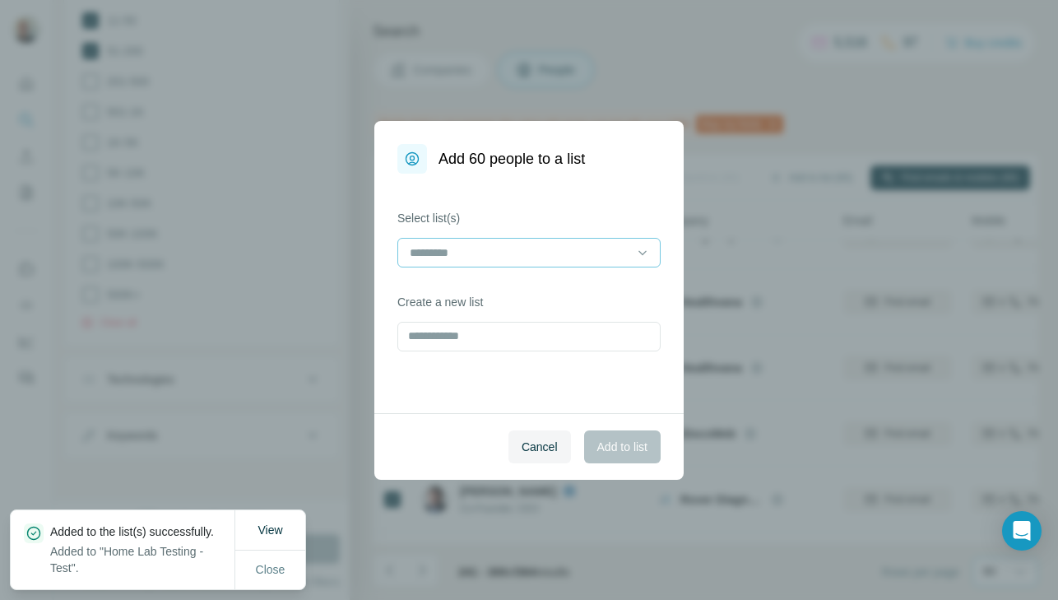
click at [568, 251] on input at bounding box center [519, 253] width 222 height 18
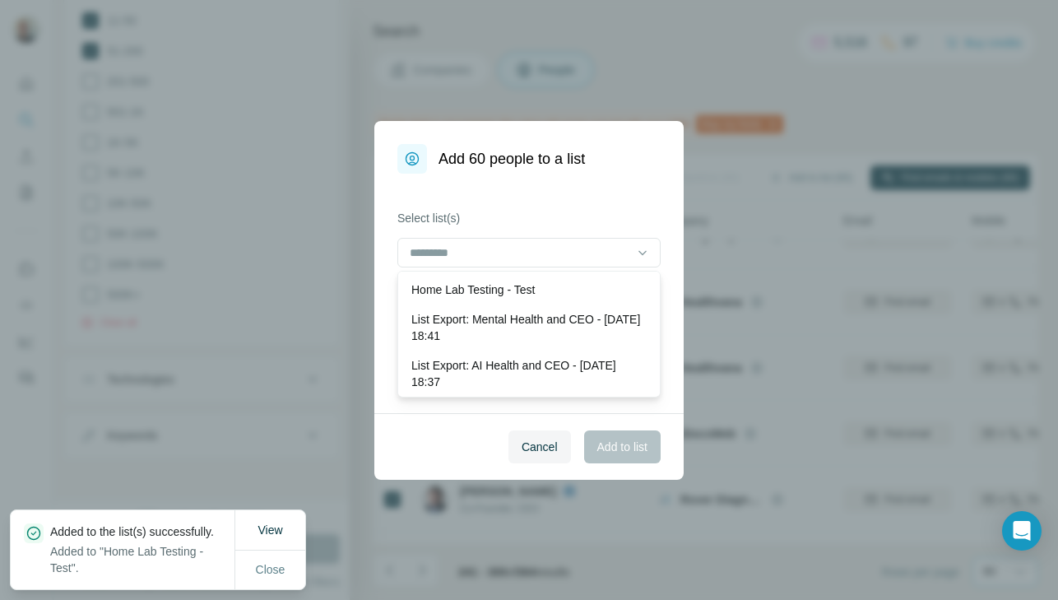
click at [535, 290] on p "Home Lab Testing - Test" at bounding box center [472, 289] width 123 height 16
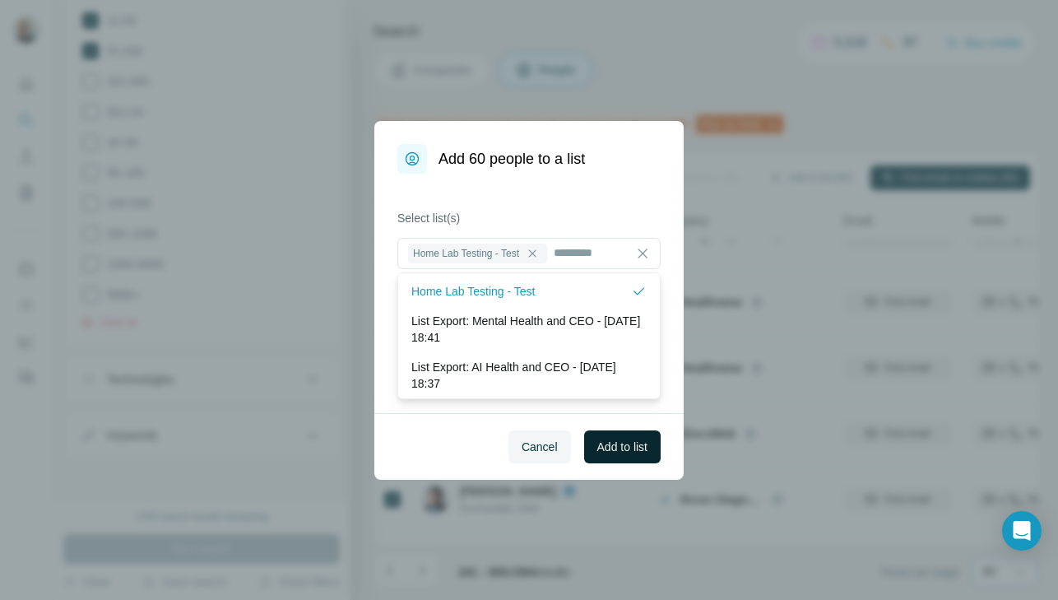
click at [615, 448] on span "Add to list" at bounding box center [622, 447] width 50 height 16
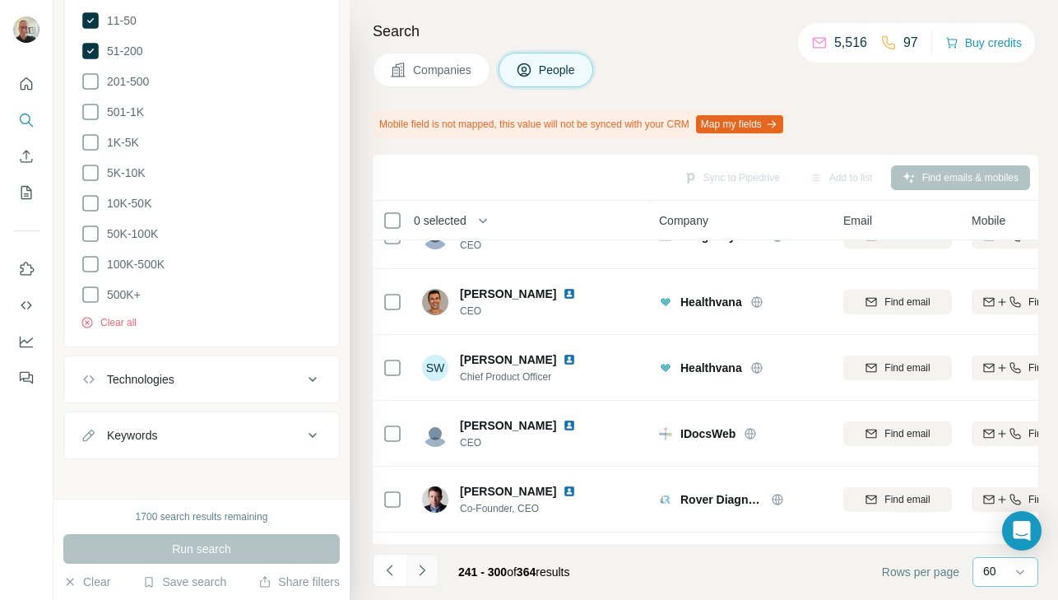
click at [434, 569] on button "Navigate to next page" at bounding box center [422, 570] width 33 height 33
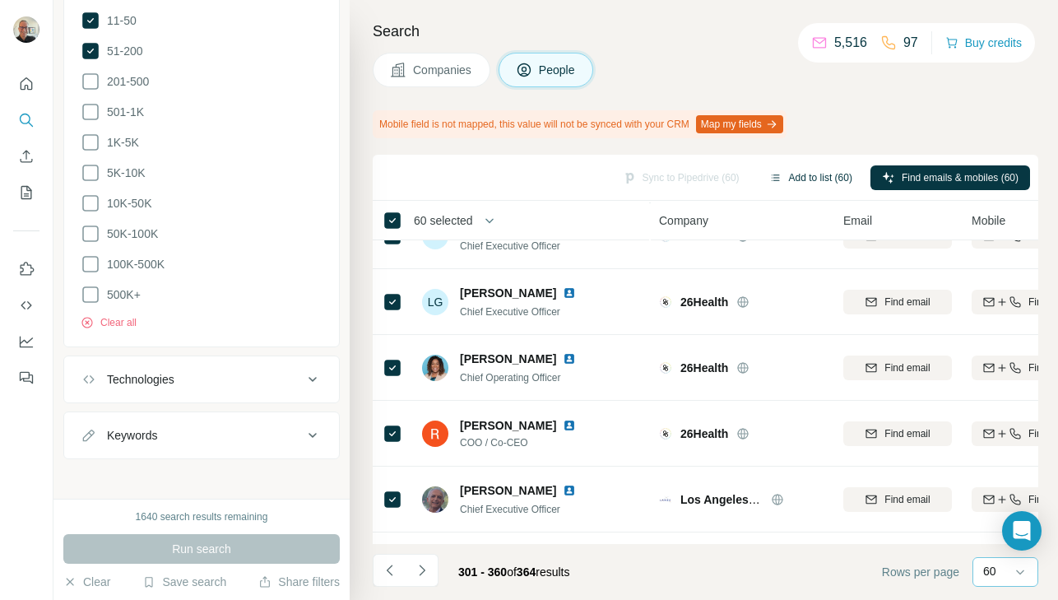
click at [815, 177] on button "Add to list (60)" at bounding box center [811, 177] width 106 height 25
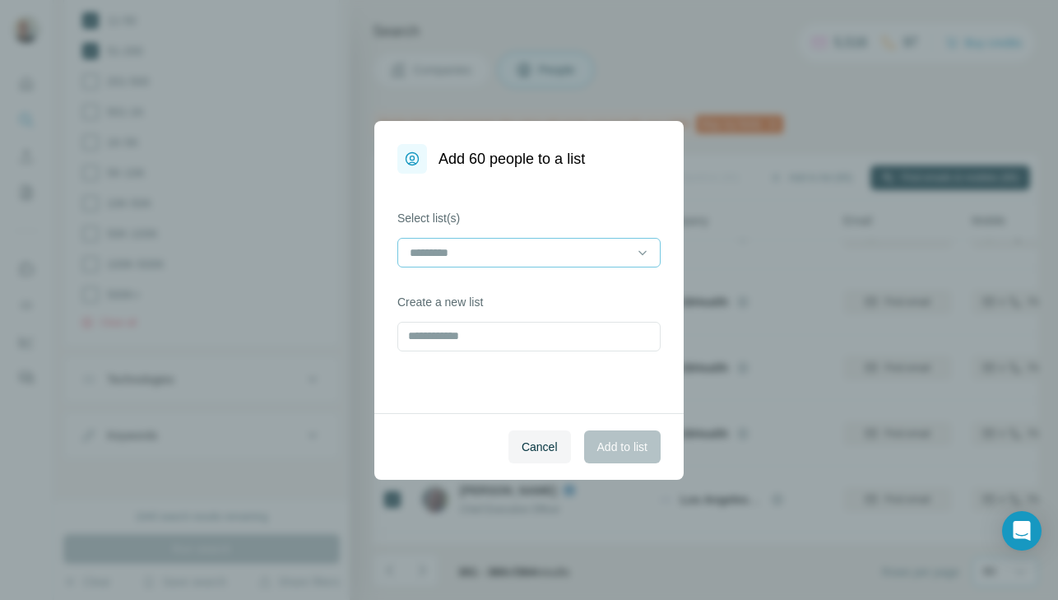
click at [629, 242] on div at bounding box center [519, 253] width 222 height 28
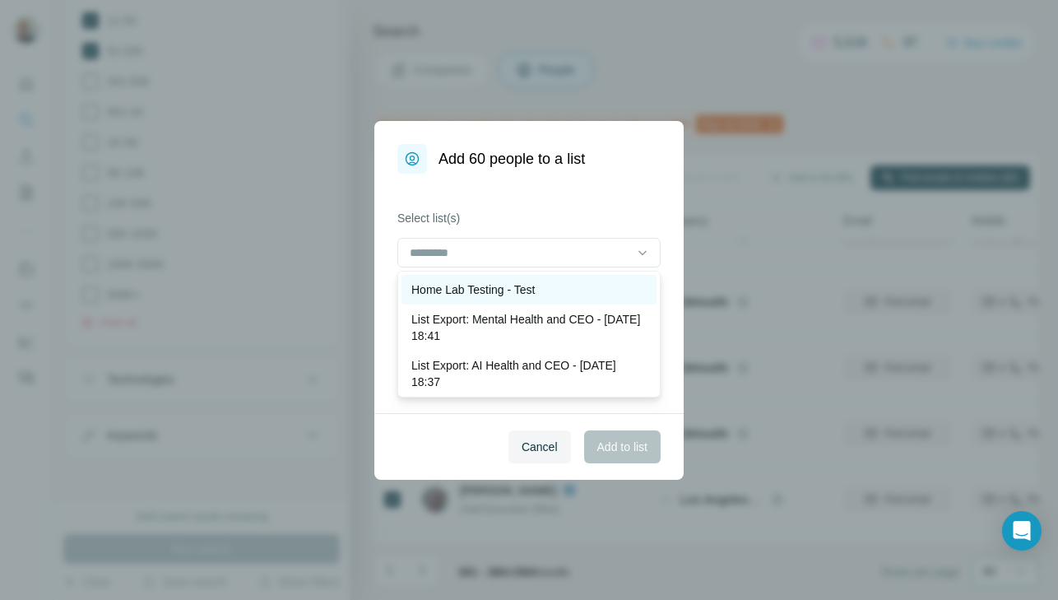
click at [583, 285] on div "Home Lab Testing - Test" at bounding box center [528, 289] width 235 height 16
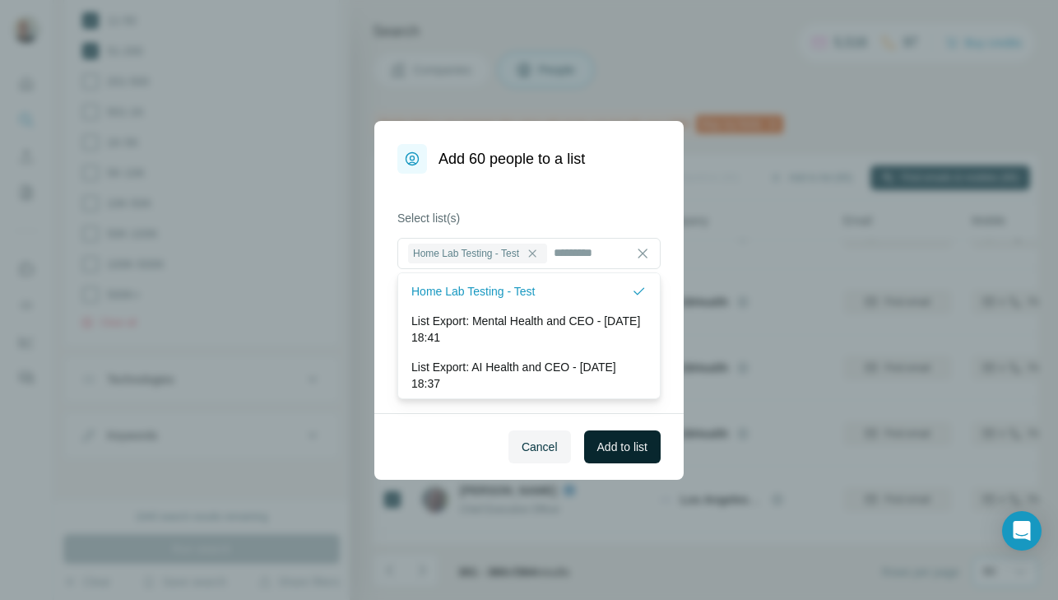
click at [625, 444] on span "Add to list" at bounding box center [622, 447] width 50 height 16
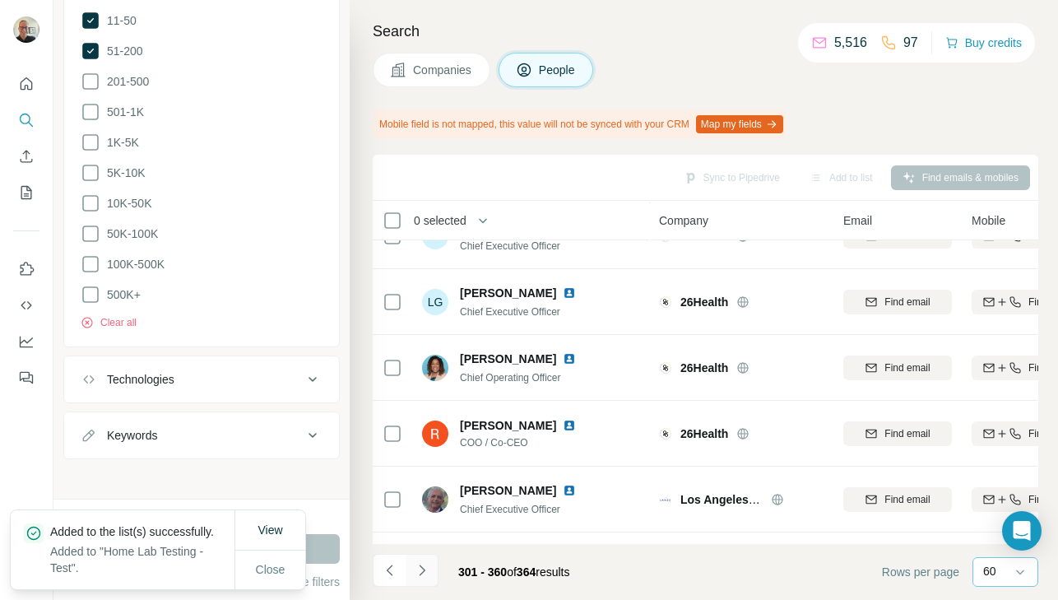
click at [426, 569] on icon "Navigate to next page" at bounding box center [422, 570] width 16 height 16
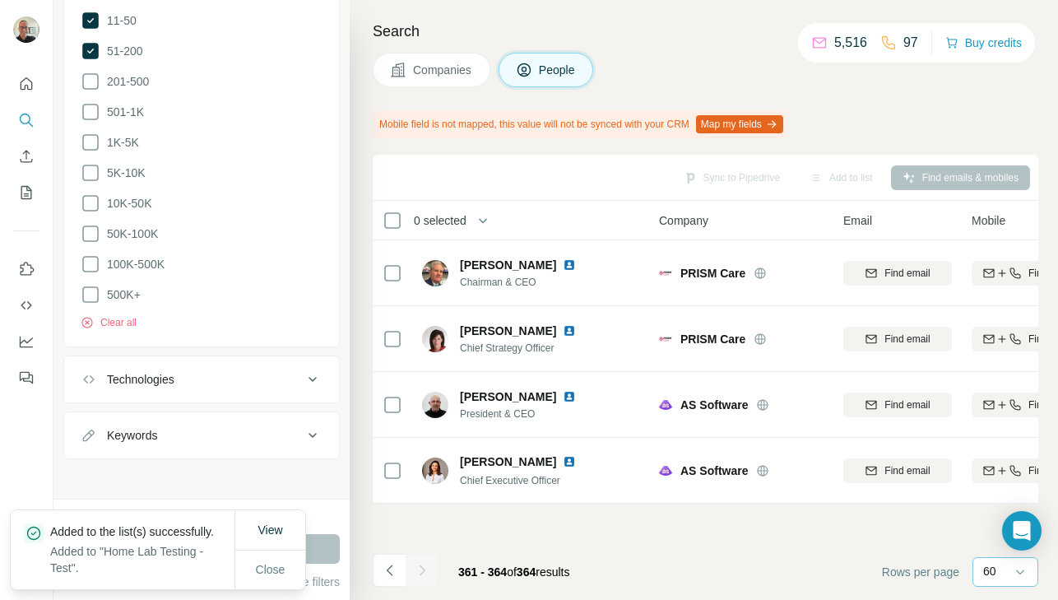
scroll to position [0, 0]
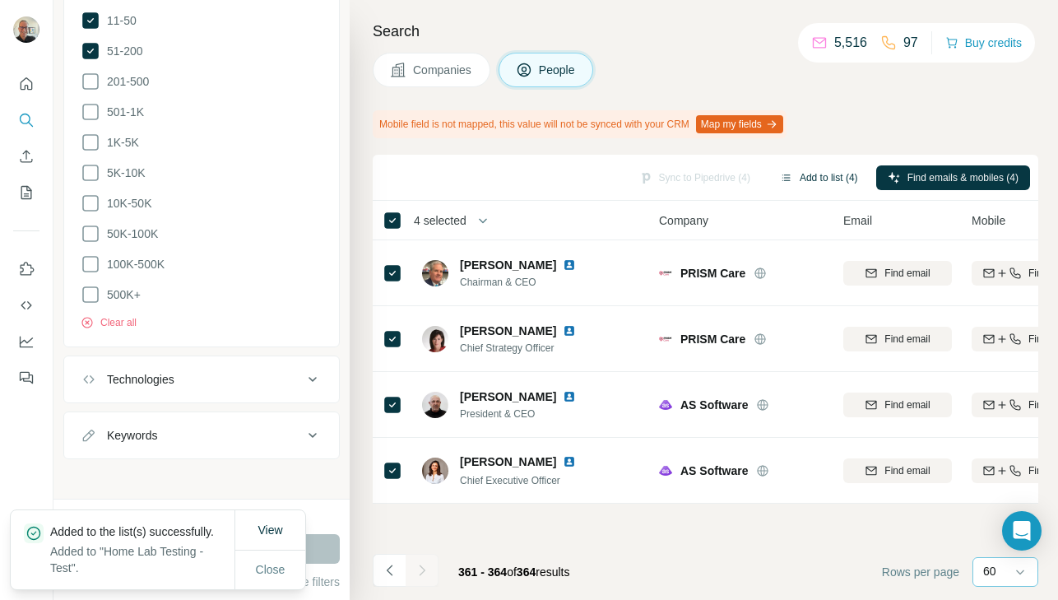
click at [825, 181] on button "Add to list (4)" at bounding box center [819, 177] width 101 height 25
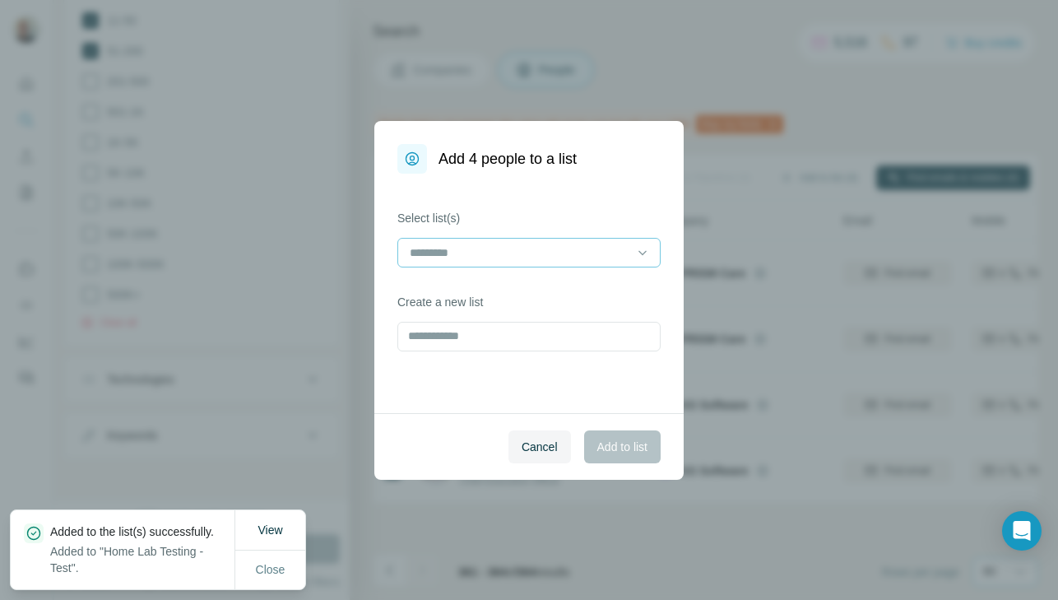
click at [569, 253] on input at bounding box center [519, 253] width 222 height 18
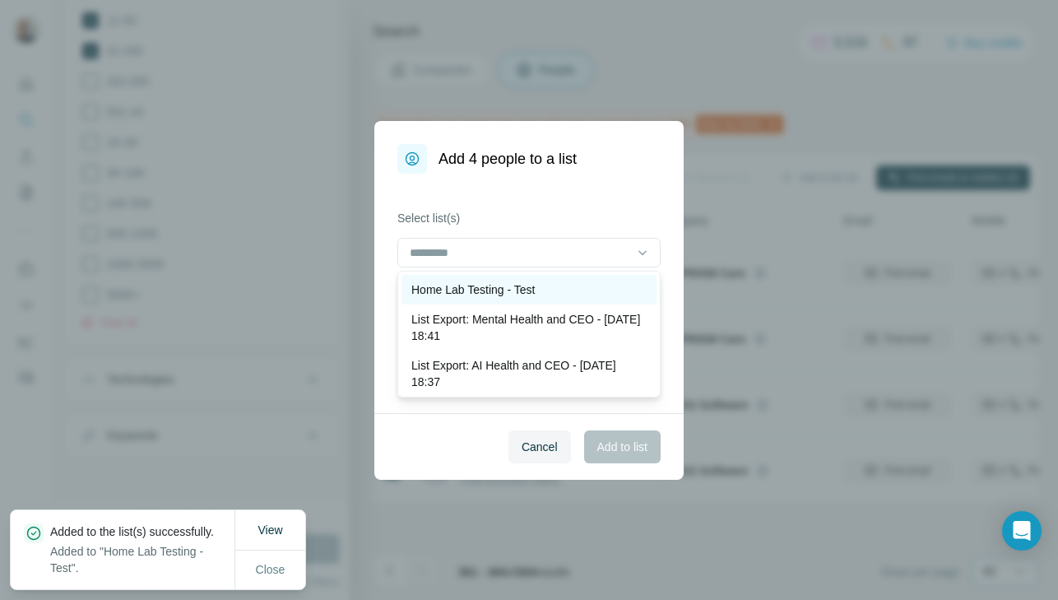
click at [551, 287] on div "Home Lab Testing - Test" at bounding box center [528, 289] width 235 height 16
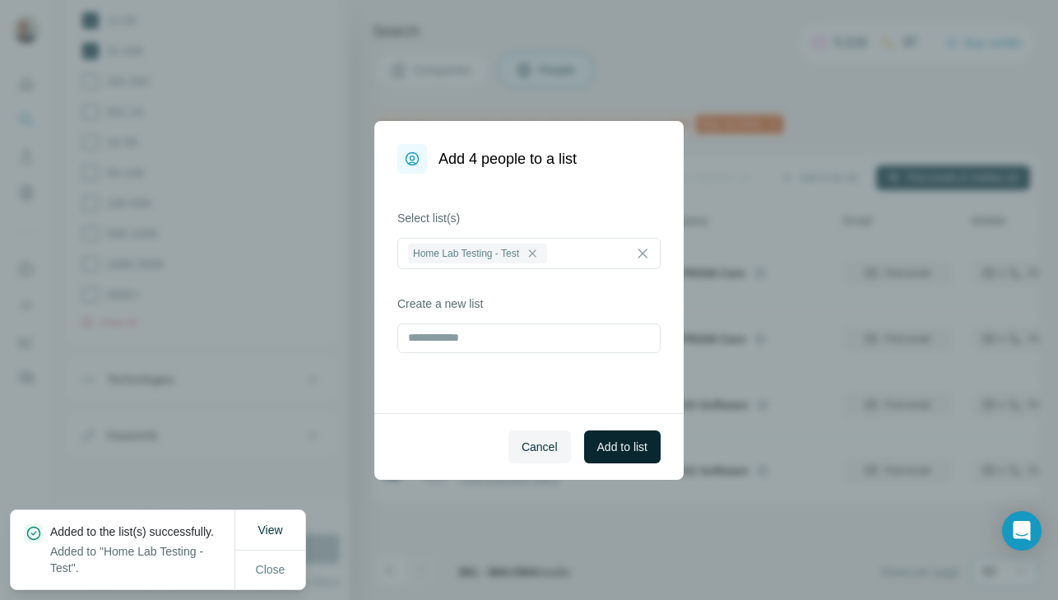
click at [625, 453] on span "Add to list" at bounding box center [622, 447] width 50 height 16
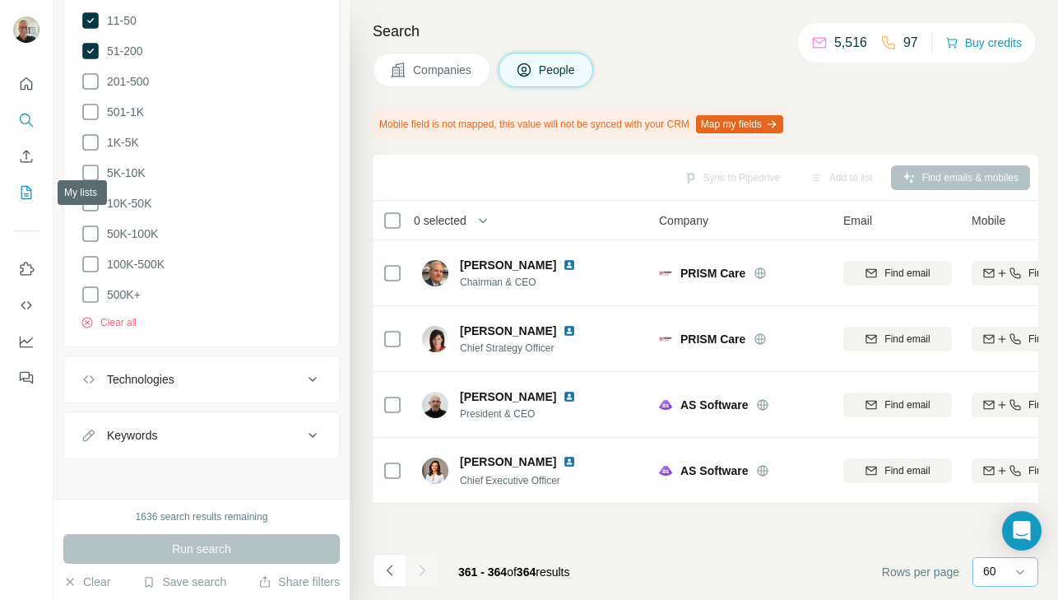
click at [22, 191] on icon "My lists" at bounding box center [26, 192] width 16 height 16
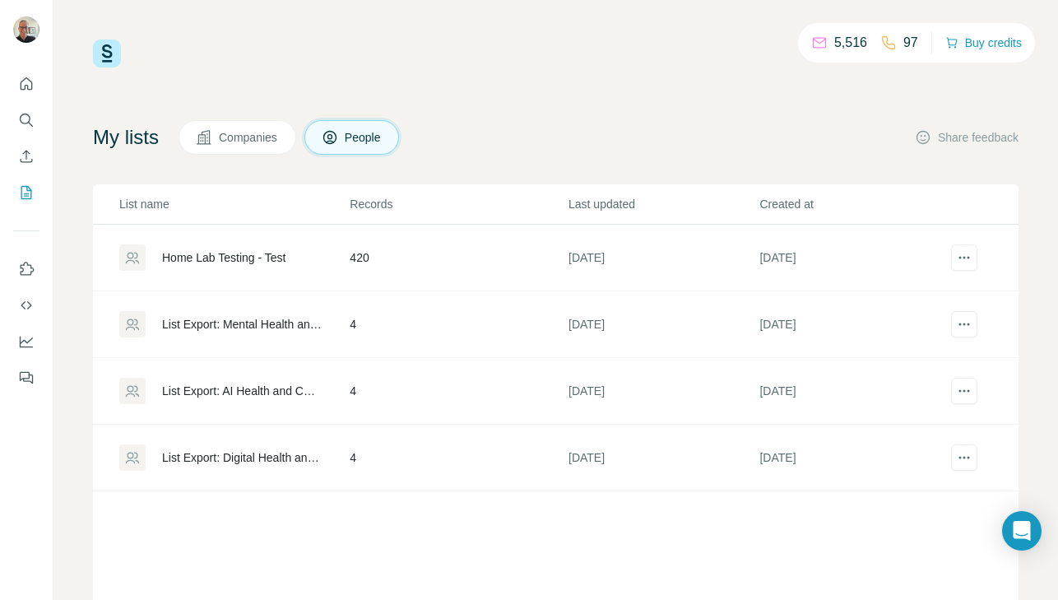
click at [241, 259] on div "Home Lab Testing - Test" at bounding box center [223, 257] width 123 height 16
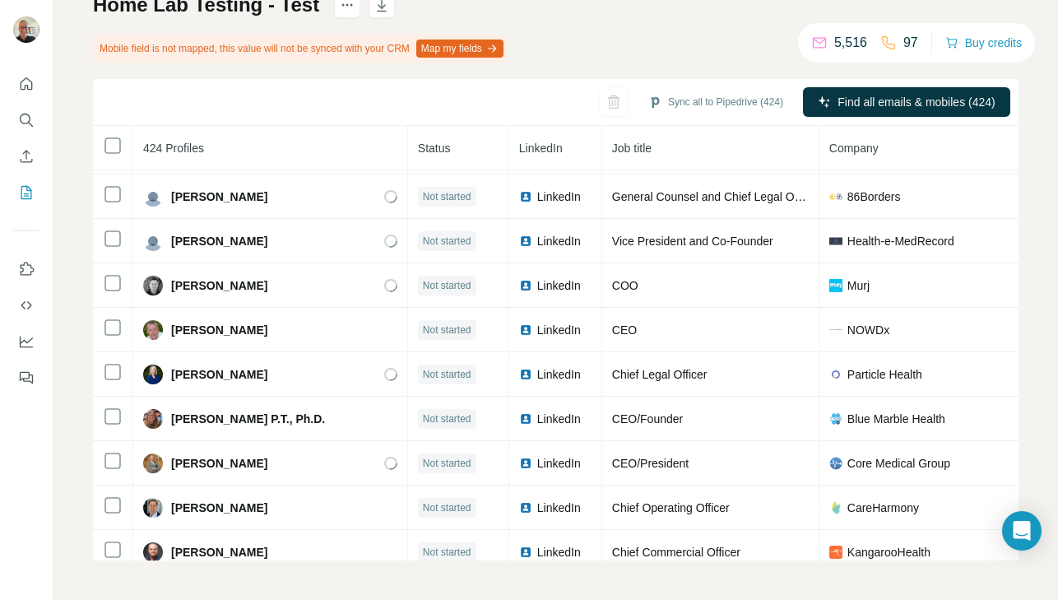
scroll to position [7551, 0]
